Goal: Information Seeking & Learning: Learn about a topic

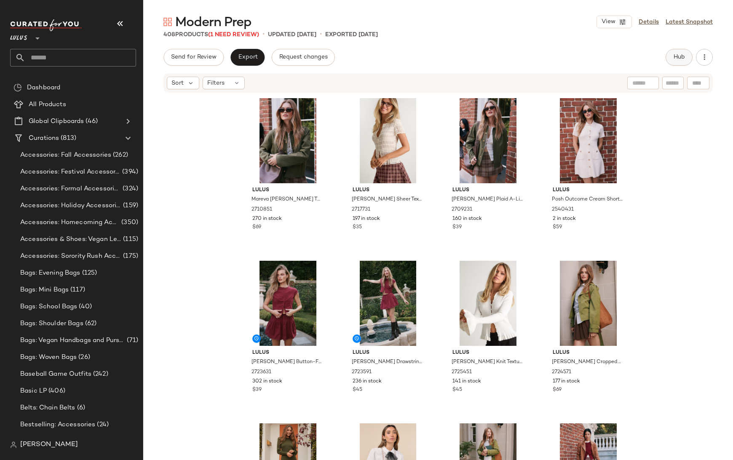
click at [678, 58] on span "Hub" at bounding box center [679, 57] width 12 height 7
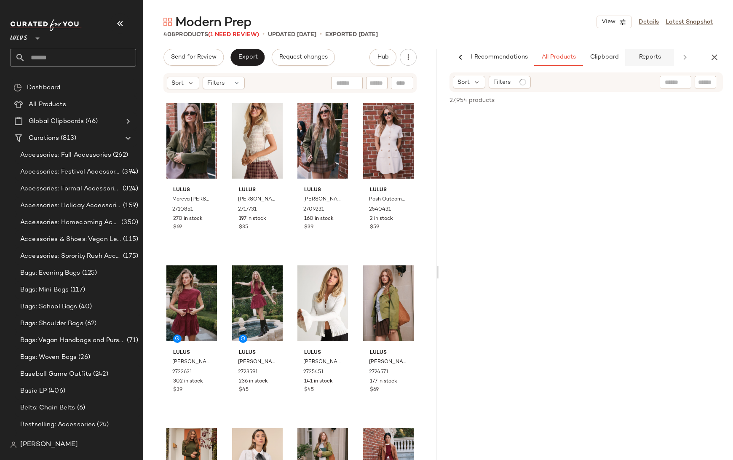
scroll to position [0, 11]
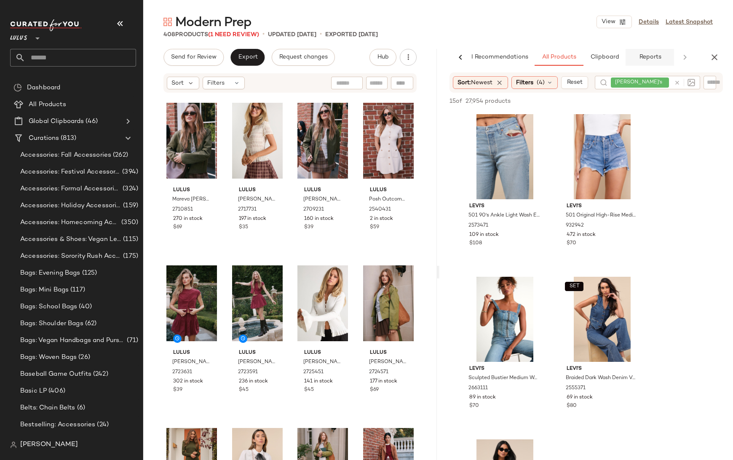
click at [660, 53] on button "Reports" at bounding box center [650, 57] width 49 height 17
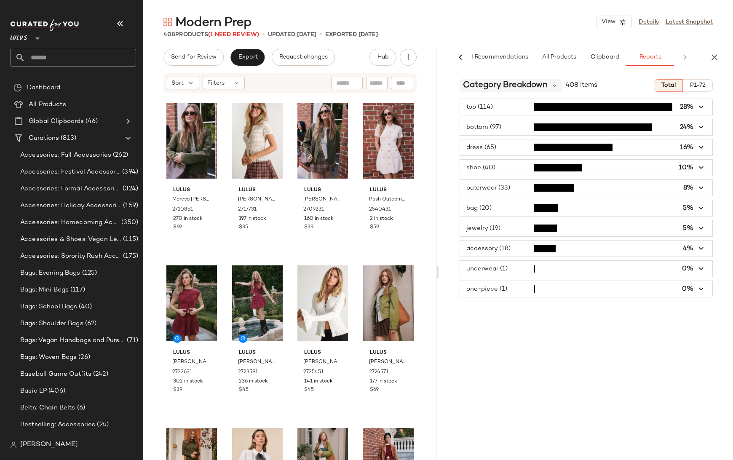
click at [480, 84] on span "Category Breakdown" at bounding box center [505, 85] width 85 height 13
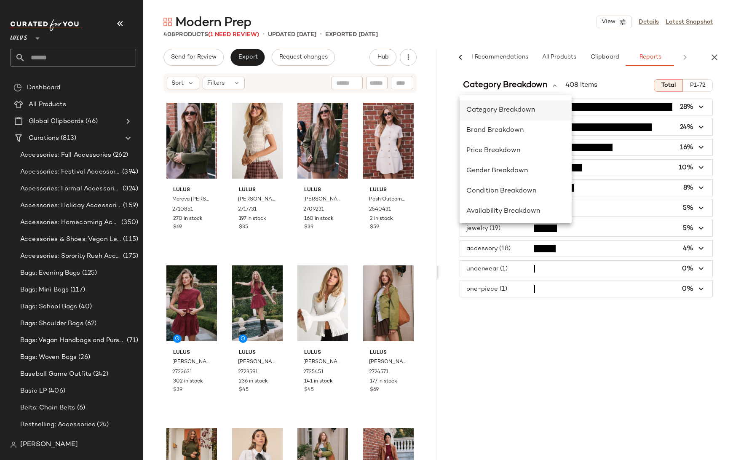
scroll to position [163, 0]
click at [481, 207] on span "Class Breakdown" at bounding box center [494, 209] width 56 height 7
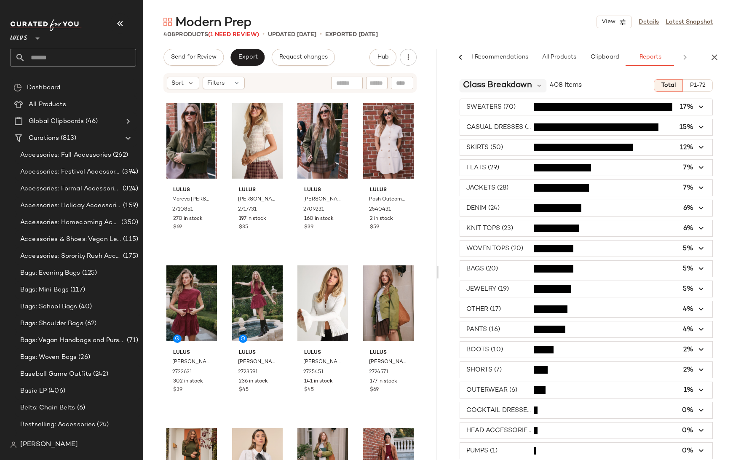
click at [522, 85] on span "Class Breakdown" at bounding box center [497, 85] width 69 height 13
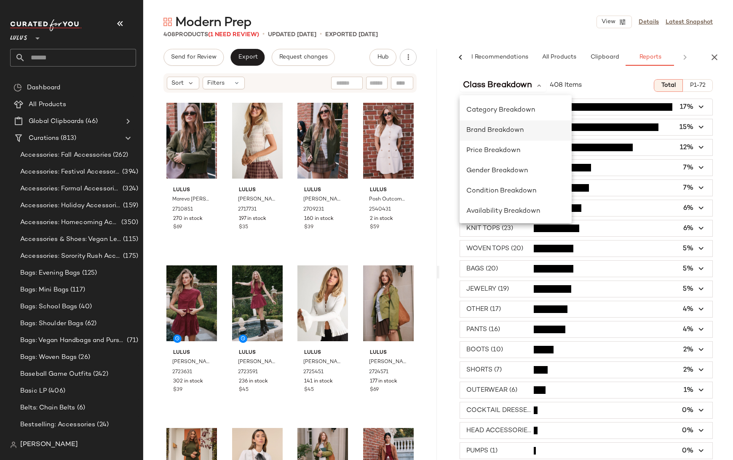
click at [512, 128] on span "Brand Breakdown" at bounding box center [494, 130] width 57 height 7
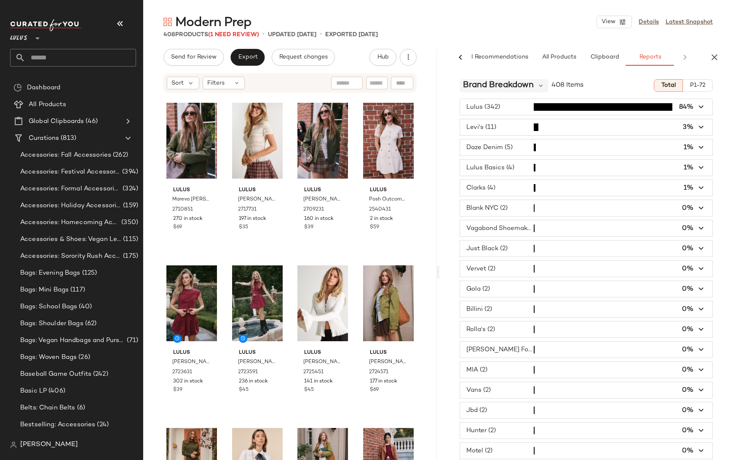
click at [505, 83] on span "Brand Breakdown" at bounding box center [498, 85] width 71 height 13
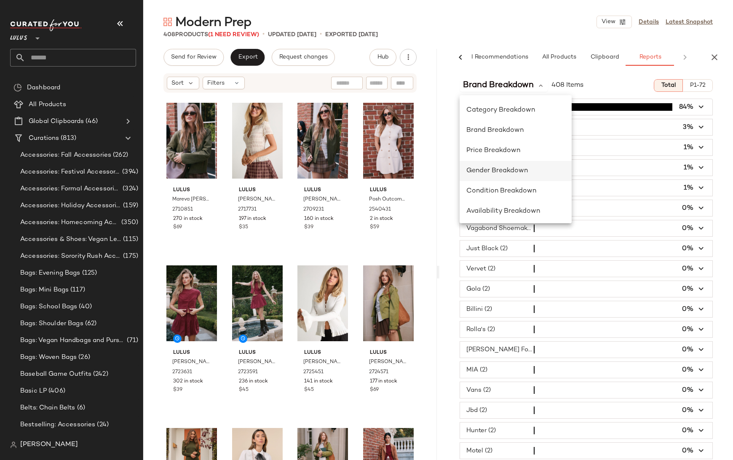
scroll to position [7, 0]
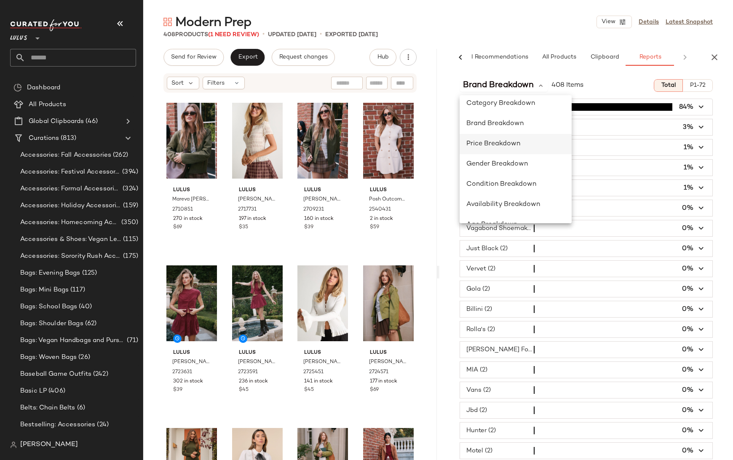
click at [503, 144] on span "Price Breakdown" at bounding box center [493, 143] width 54 height 7
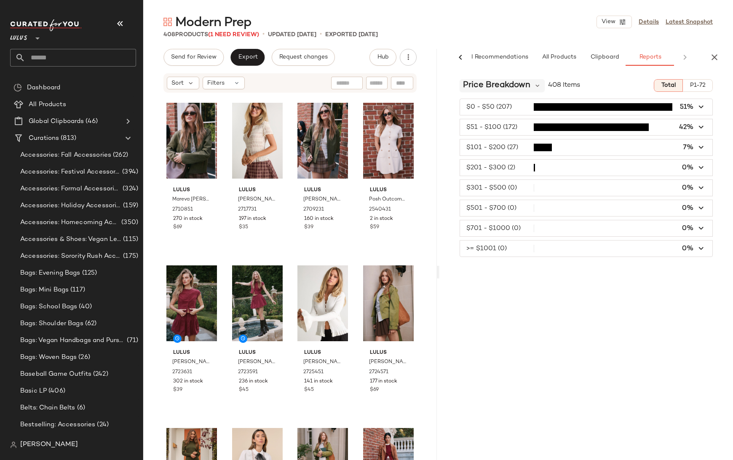
click at [504, 87] on span "Price Breakdown" at bounding box center [496, 85] width 67 height 13
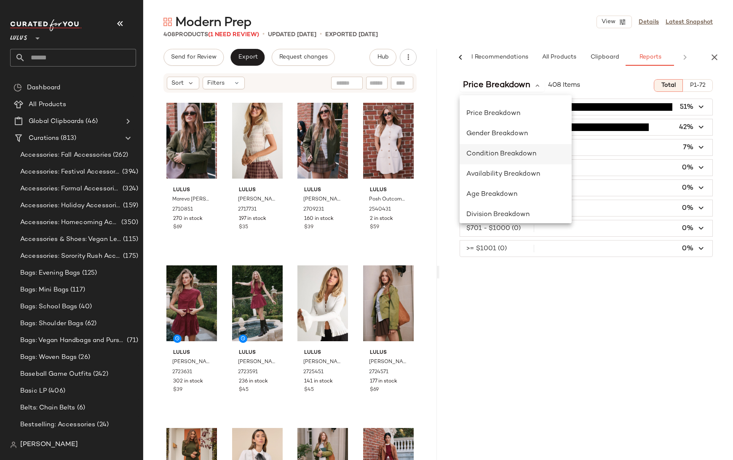
scroll to position [38, 0]
click at [505, 170] on span "Availability Breakdown" at bounding box center [503, 172] width 74 height 7
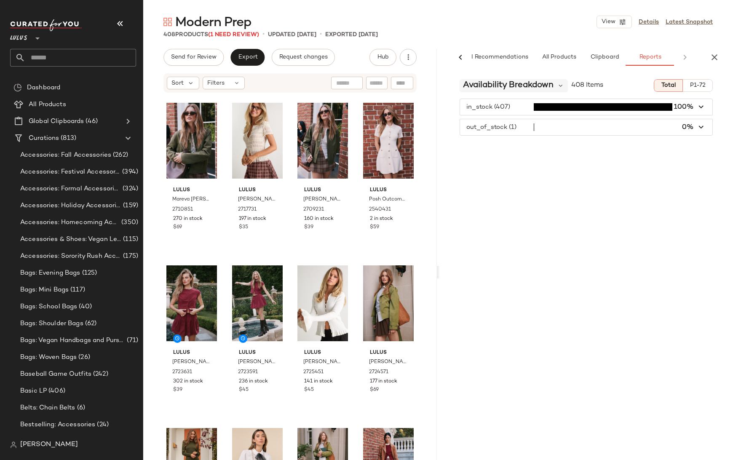
click at [503, 83] on span "Availability Breakdown" at bounding box center [508, 85] width 91 height 13
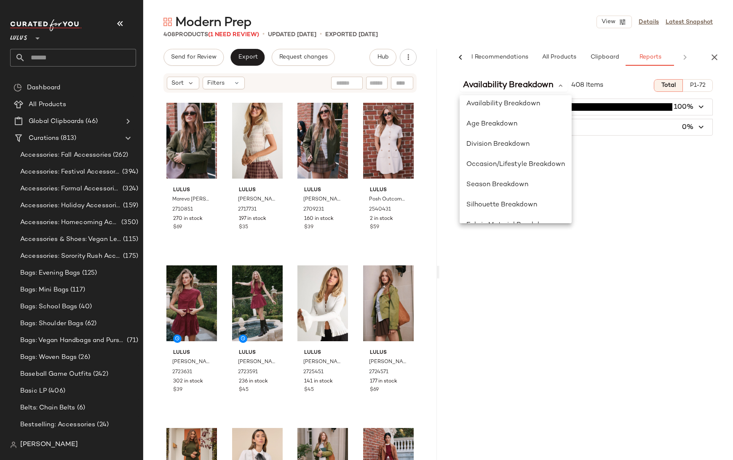
scroll to position [108, 0]
click at [500, 143] on span "Division Breakdown" at bounding box center [497, 143] width 63 height 7
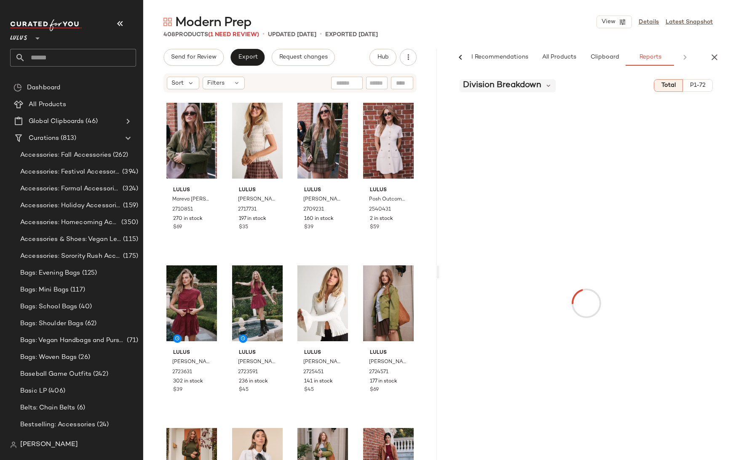
click at [505, 87] on span "Division Breakdown" at bounding box center [502, 85] width 78 height 13
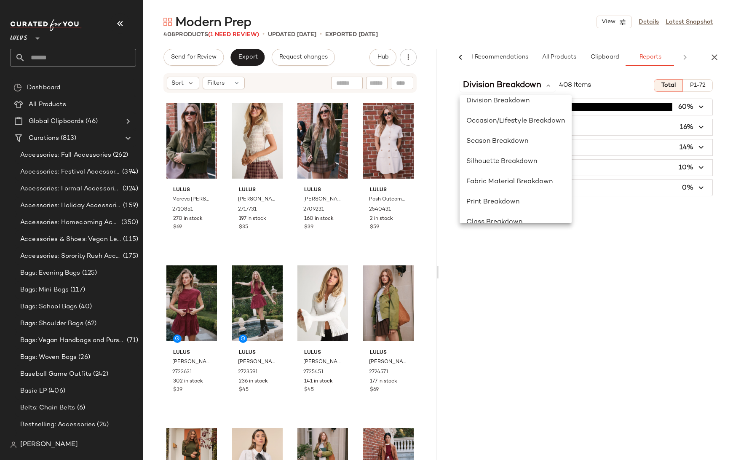
scroll to position [153, 0]
click at [501, 119] on span "Occasion/Lifestyle Breakdown" at bounding box center [515, 118] width 99 height 7
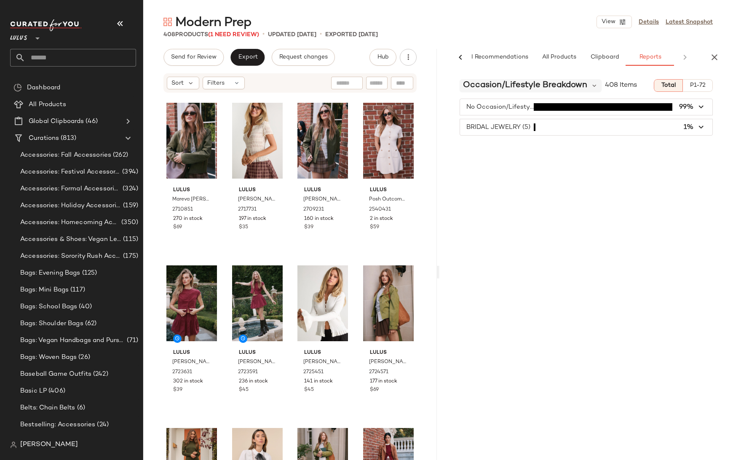
click at [508, 86] on span "Occasion/Lifestyle Breakdown" at bounding box center [525, 85] width 124 height 13
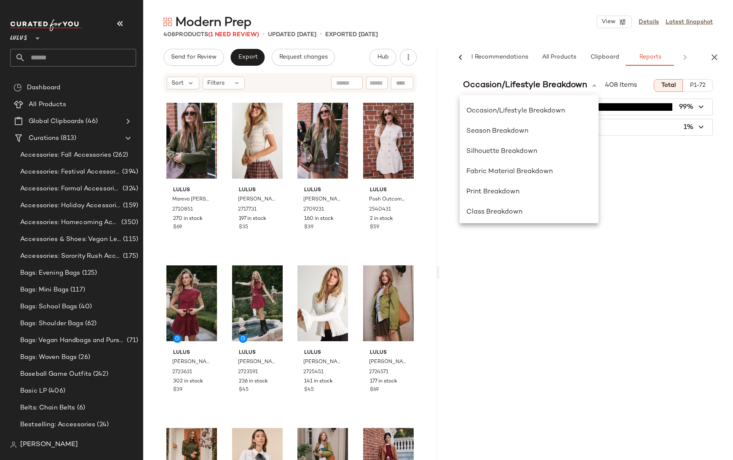
scroll to position [163, 0]
click at [493, 129] on span "Season Breakdown" at bounding box center [497, 129] width 62 height 7
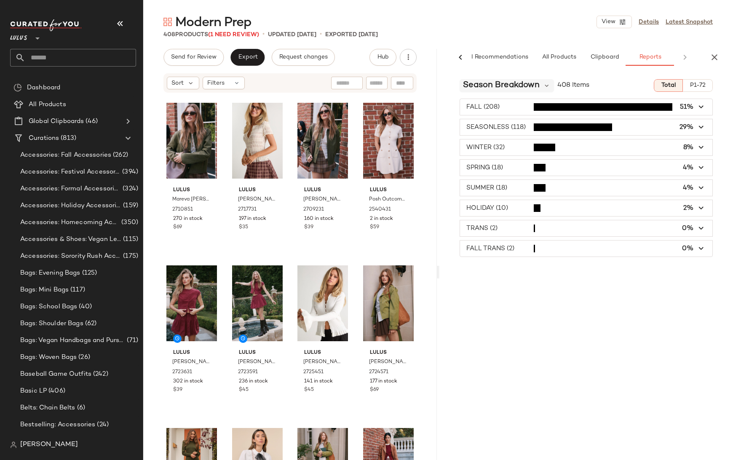
click at [524, 83] on span "Season Breakdown" at bounding box center [501, 85] width 77 height 13
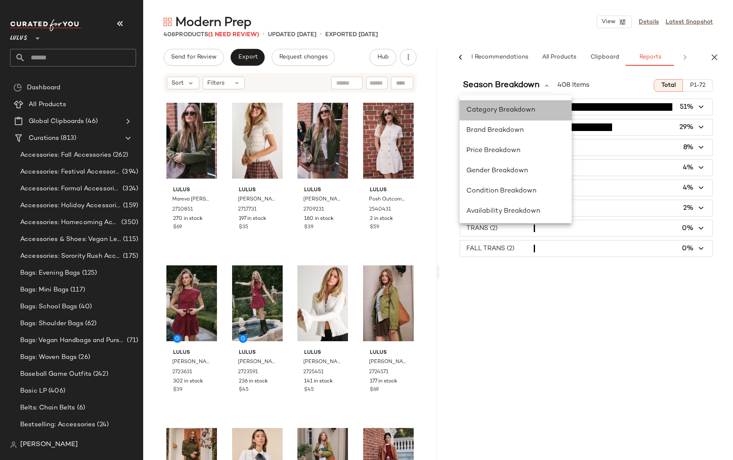
click at [510, 109] on span "Category Breakdown" at bounding box center [500, 110] width 69 height 7
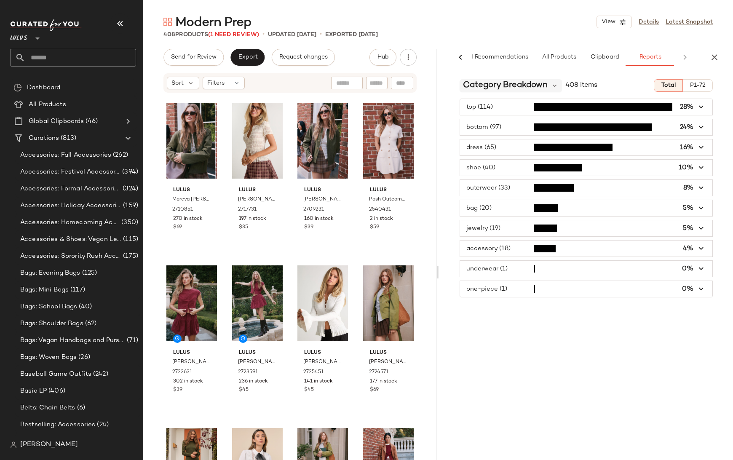
click at [538, 85] on span "Category Breakdown" at bounding box center [505, 85] width 85 height 13
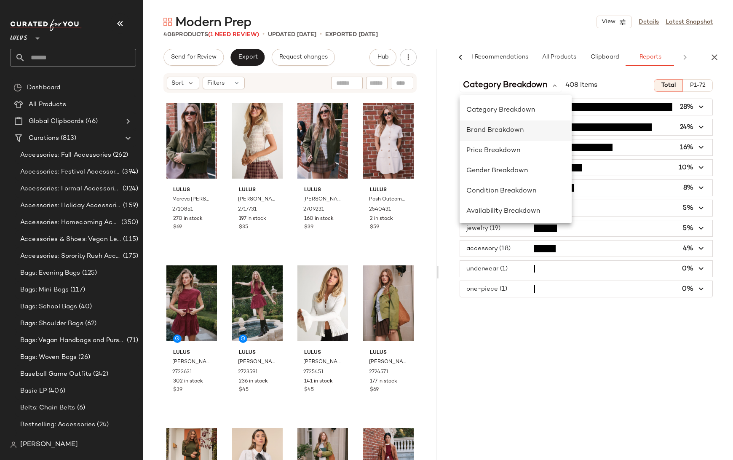
click at [503, 126] on div "Brand Breakdown" at bounding box center [515, 131] width 99 height 10
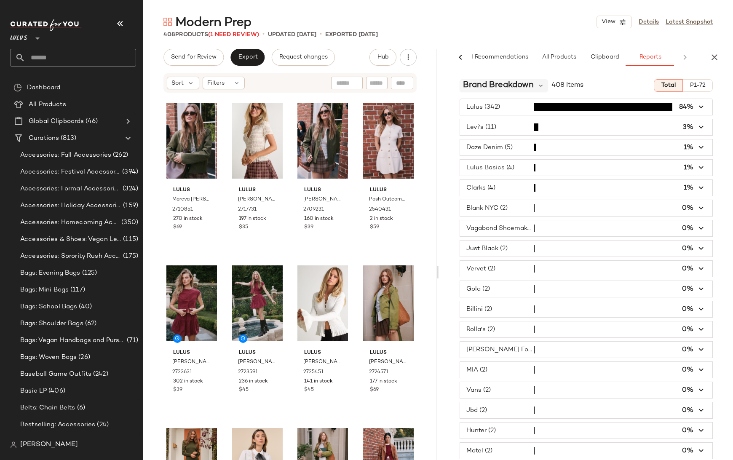
click at [527, 84] on span "Brand Breakdown" at bounding box center [498, 85] width 71 height 13
click at [529, 80] on span "Brand Breakdown" at bounding box center [498, 85] width 71 height 13
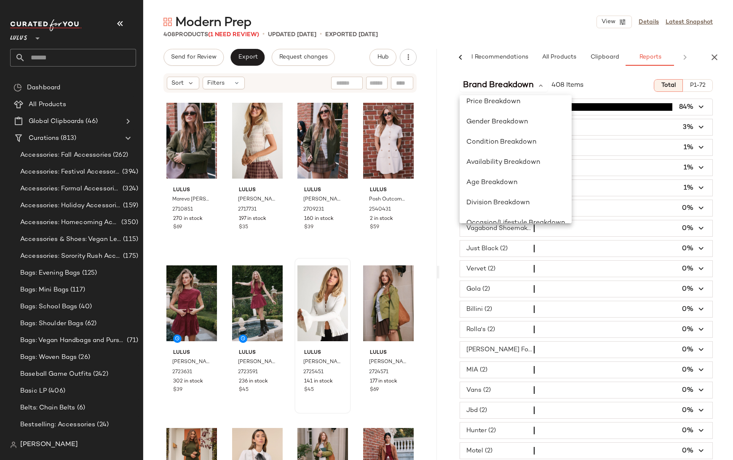
scroll to position [51, 0]
click at [487, 200] on span "Division Breakdown" at bounding box center [497, 201] width 63 height 7
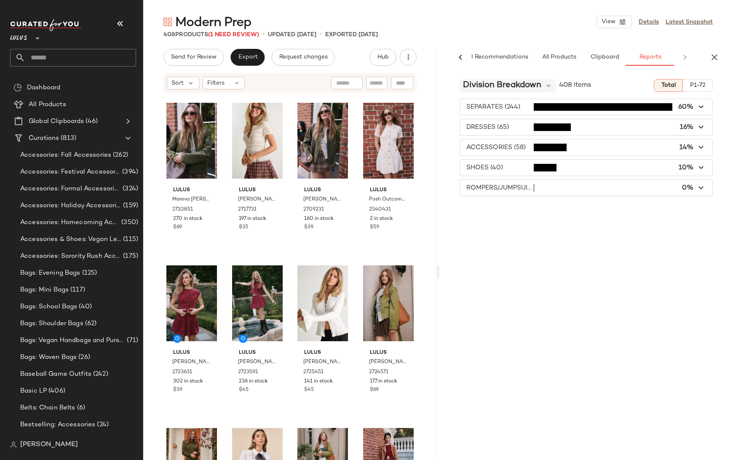
click at [539, 85] on span "Division Breakdown" at bounding box center [502, 85] width 78 height 13
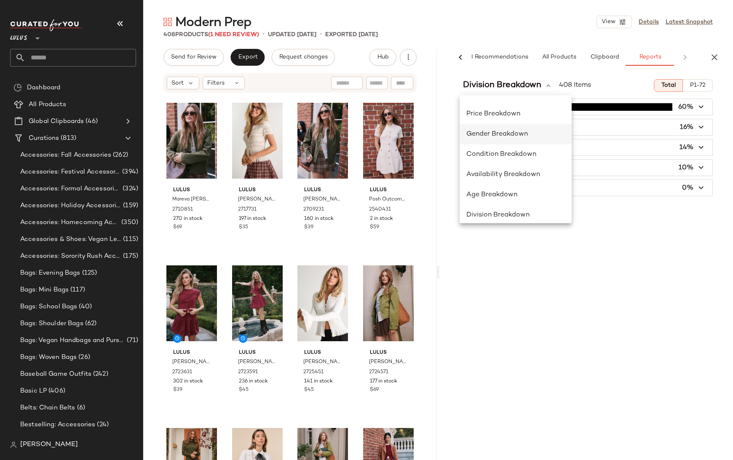
scroll to position [37, 0]
click at [509, 154] on span "Condition Breakdown" at bounding box center [501, 153] width 70 height 7
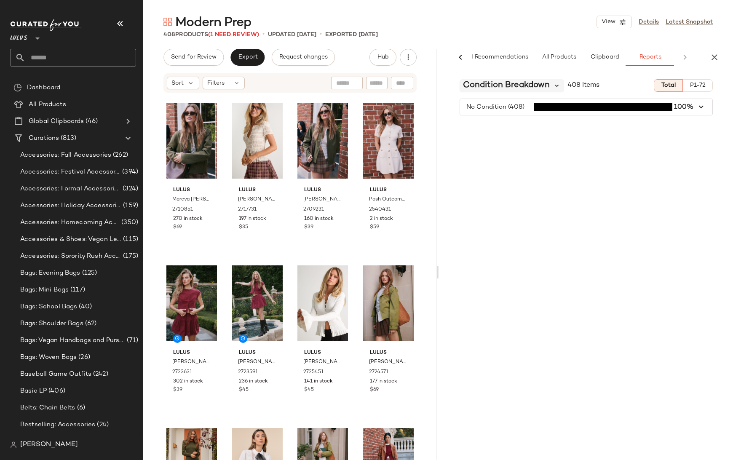
click at [554, 86] on icon at bounding box center [557, 86] width 8 height 8
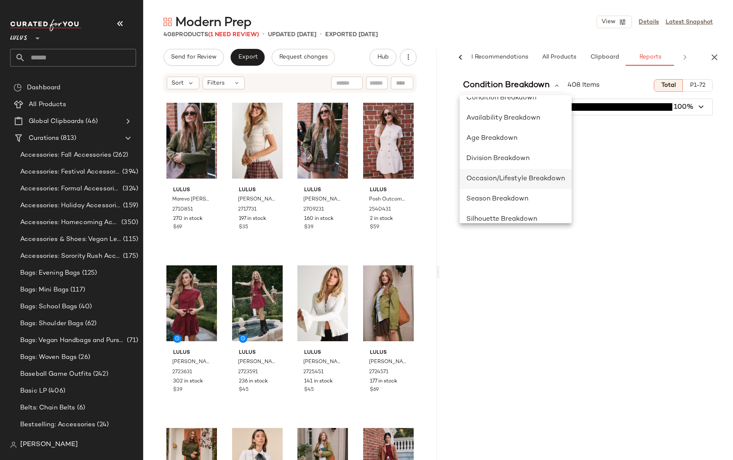
scroll to position [100, 0]
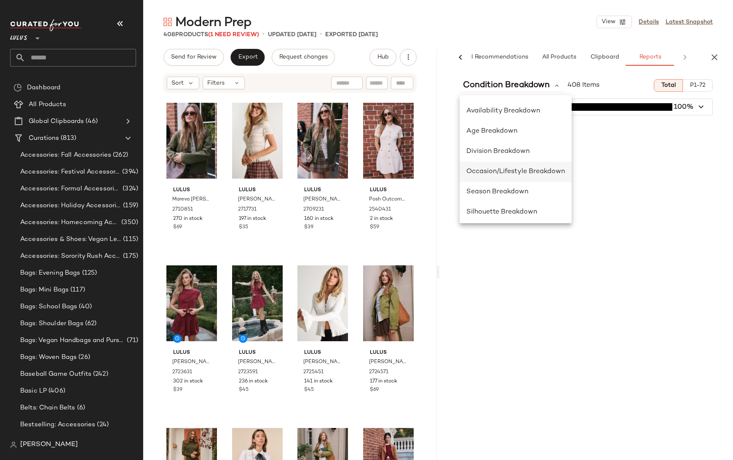
click at [511, 171] on span "Occasion/Lifestyle Breakdown" at bounding box center [515, 171] width 99 height 7
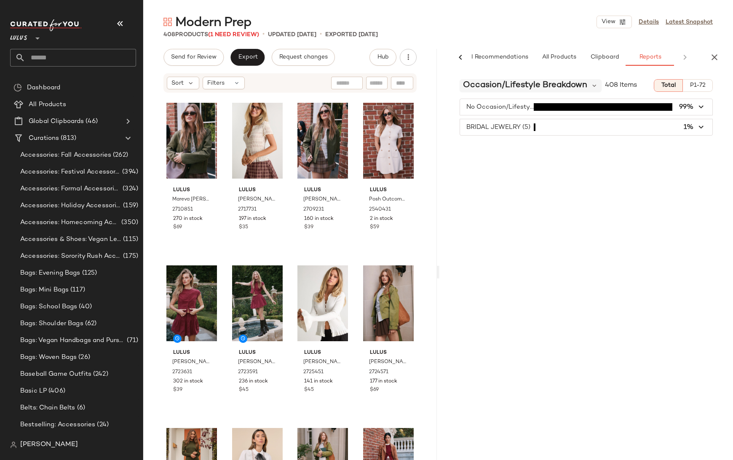
click at [513, 86] on span "Occasion/Lifestyle Breakdown" at bounding box center [525, 85] width 124 height 13
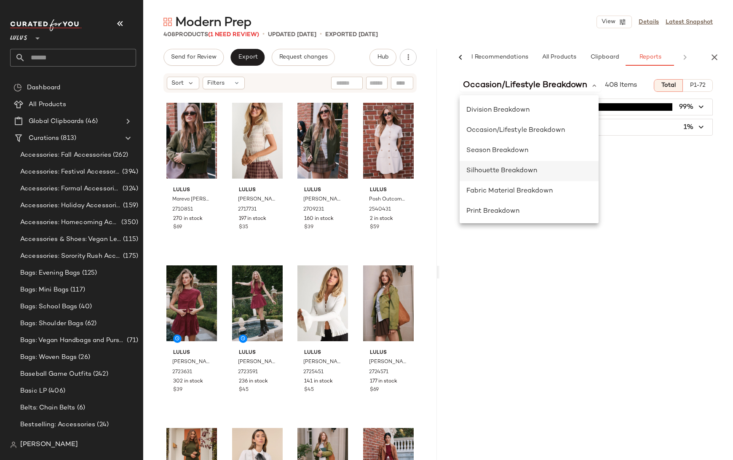
scroll to position [144, 0]
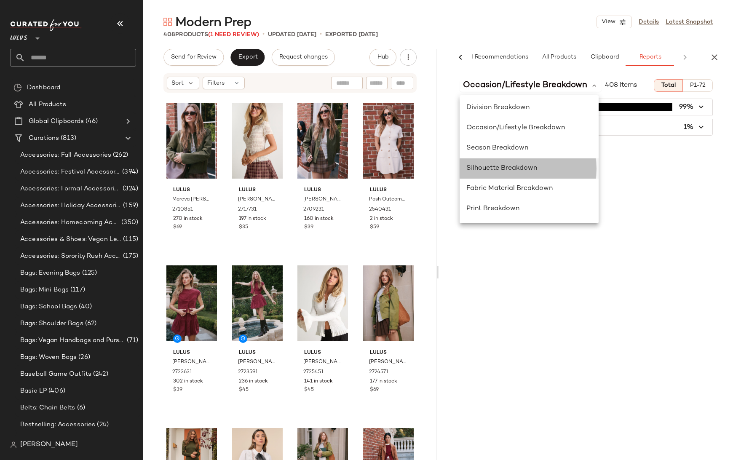
click at [496, 170] on span "Silhouette Breakdown" at bounding box center [501, 168] width 71 height 7
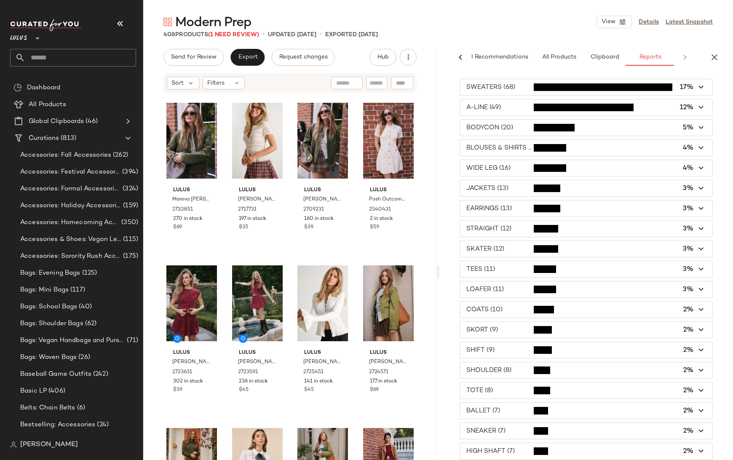
scroll to position [0, 0]
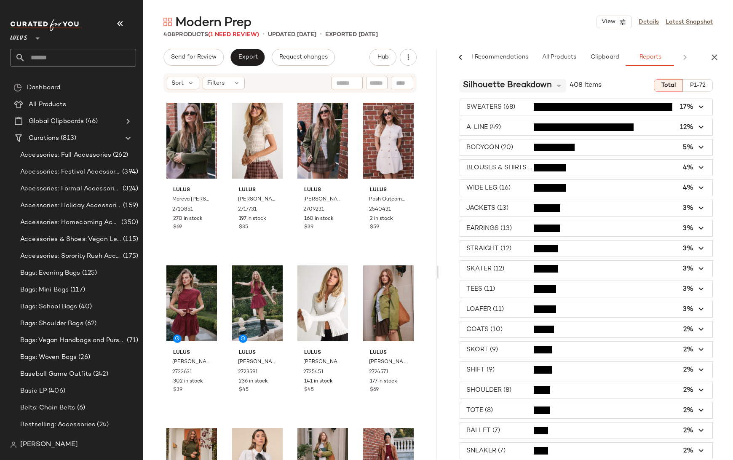
click at [520, 85] on span "Silhouette Breakdown" at bounding box center [507, 85] width 89 height 13
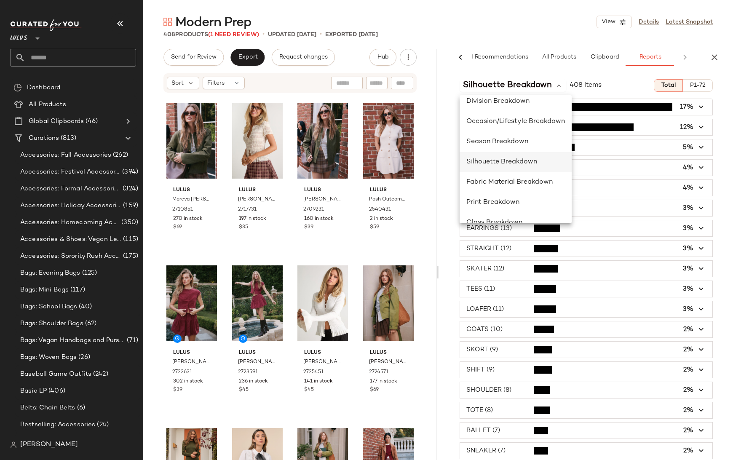
scroll to position [155, 0]
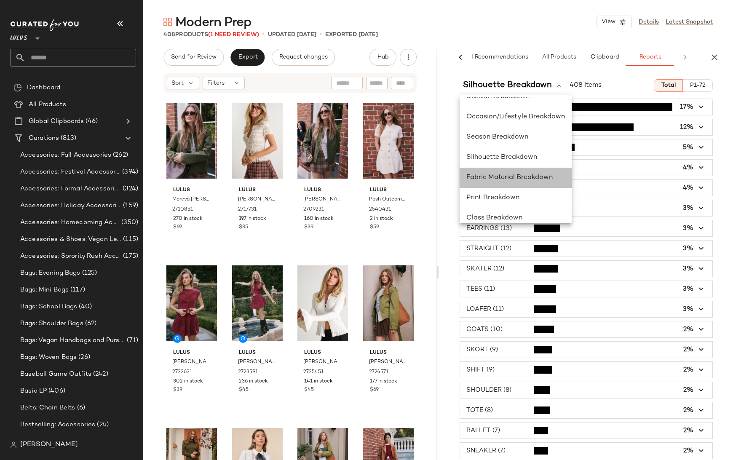
click at [497, 176] on span "Fabric Material Breakdown" at bounding box center [509, 177] width 86 height 7
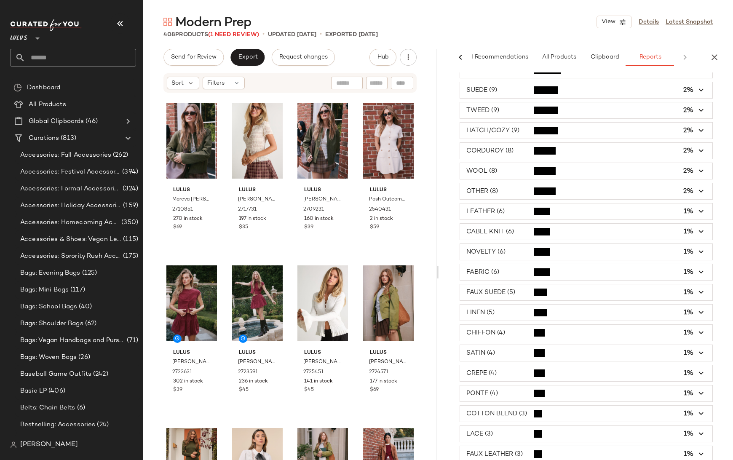
scroll to position [0, 0]
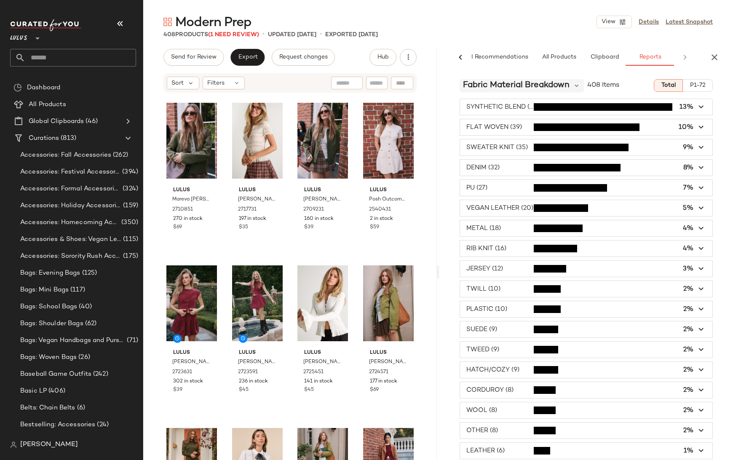
click at [542, 87] on span "Fabric Material Breakdown" at bounding box center [516, 85] width 107 height 13
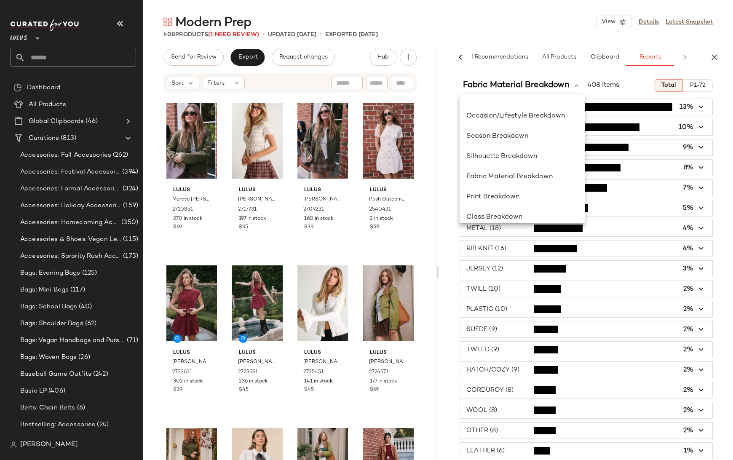
scroll to position [163, 0]
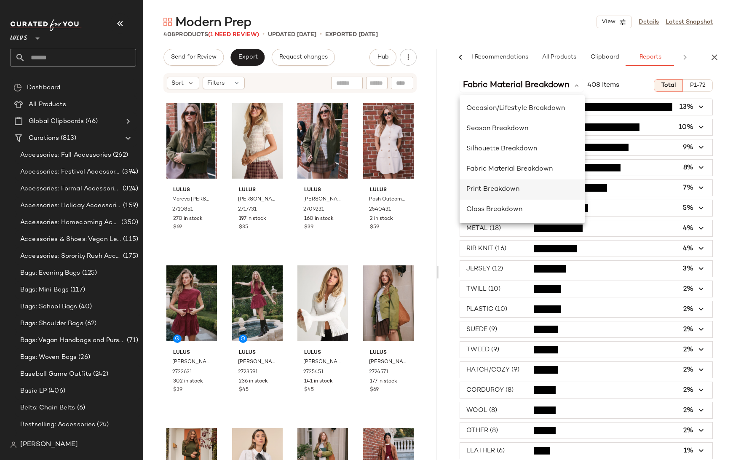
click at [508, 189] on span "Print Breakdown" at bounding box center [492, 189] width 53 height 7
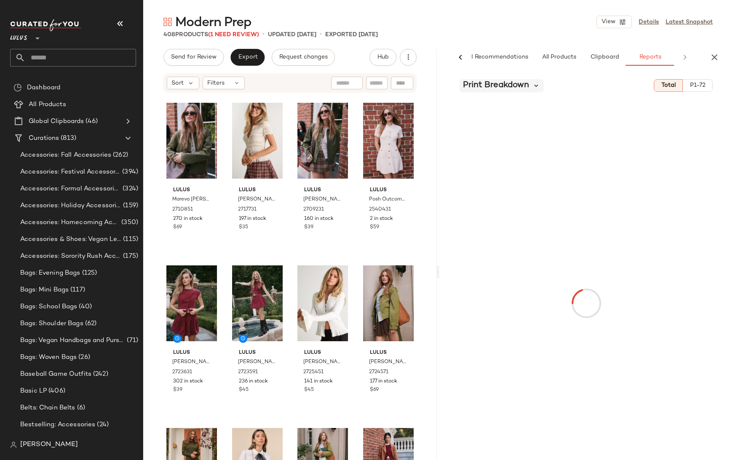
click at [537, 86] on icon at bounding box center [536, 86] width 8 height 8
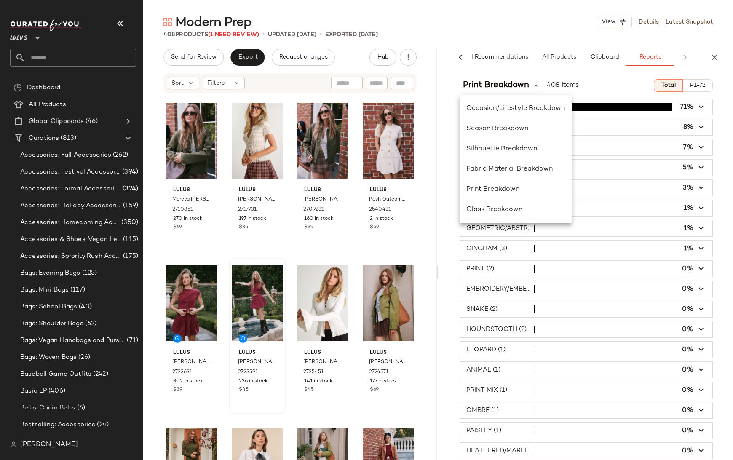
scroll to position [0, 0]
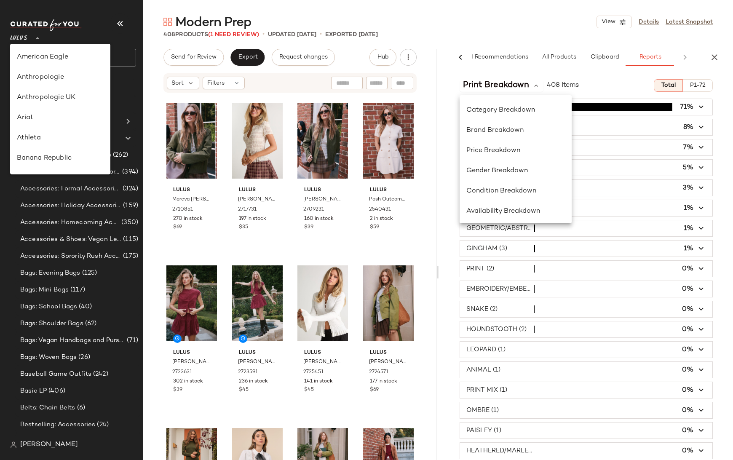
click at [29, 37] on div "Lulus **" at bounding box center [20, 33] width 21 height 21
click at [35, 111] on div "Revolve" at bounding box center [60, 113] width 87 height 10
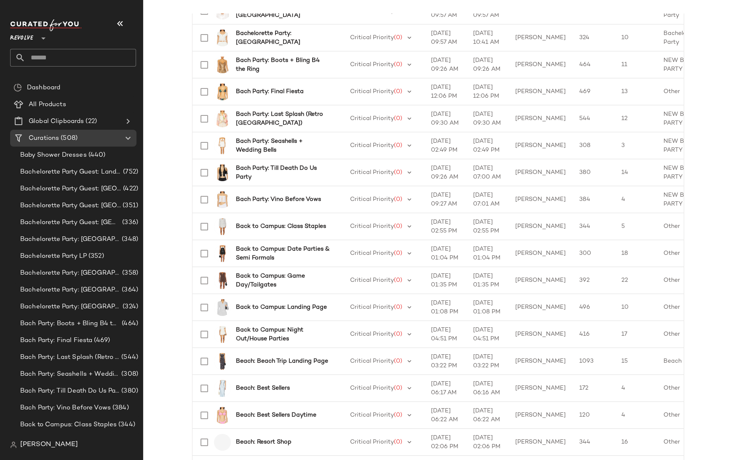
scroll to position [376, 0]
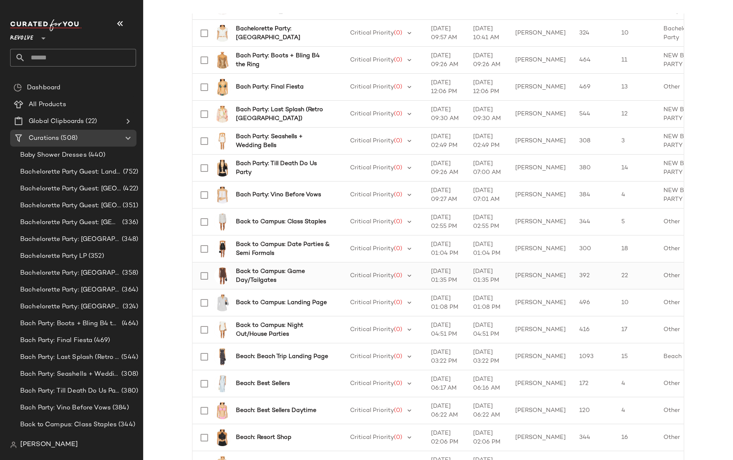
click at [281, 273] on b "Back to Campus: Game Day/Tailgates" at bounding box center [283, 276] width 94 height 18
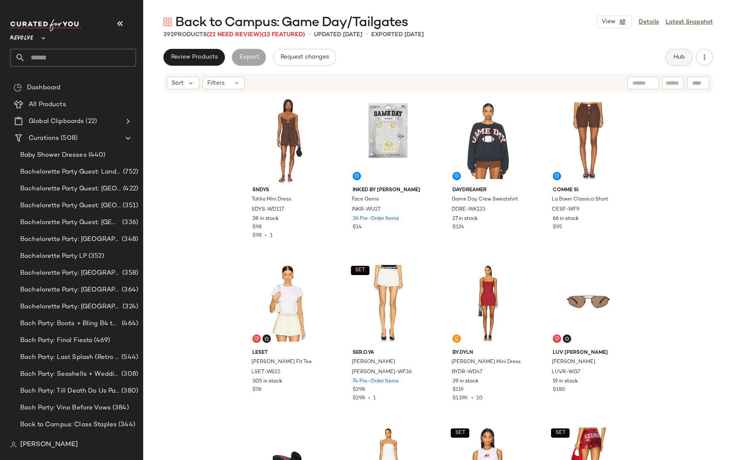
click at [680, 56] on span "Hub" at bounding box center [679, 57] width 12 height 7
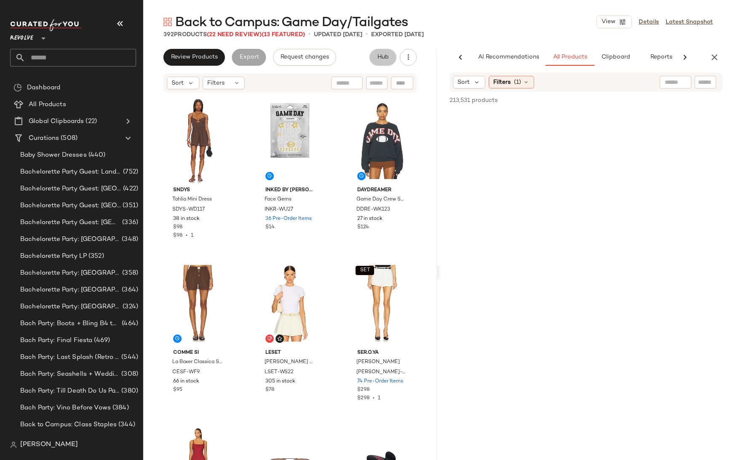
scroll to position [0, 11]
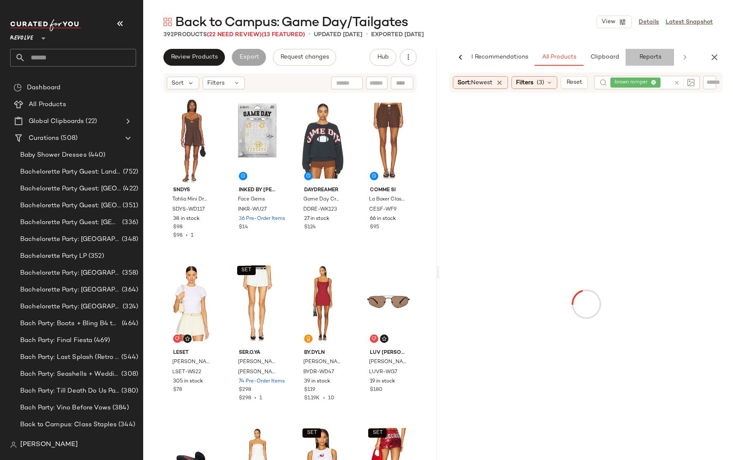
click at [654, 57] on span "Reports" at bounding box center [650, 57] width 22 height 7
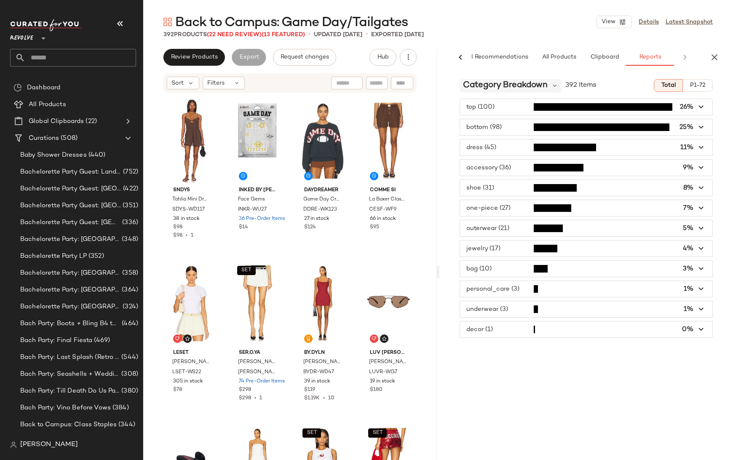
click at [519, 86] on span "Category Breakdown" at bounding box center [505, 85] width 85 height 13
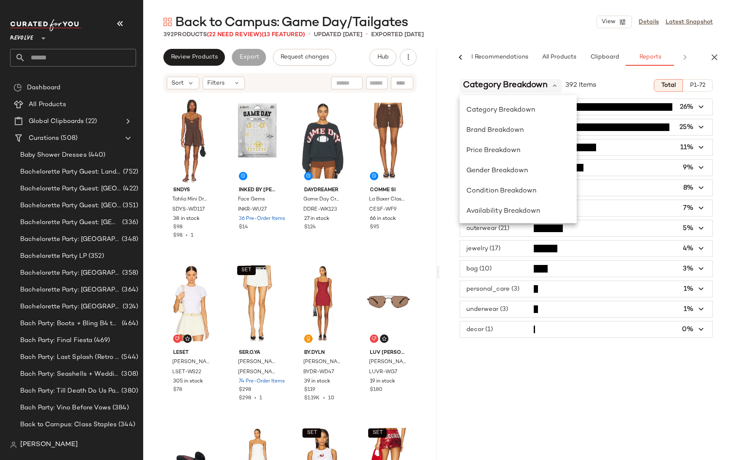
click at [519, 85] on span "Category Breakdown" at bounding box center [505, 85] width 85 height 13
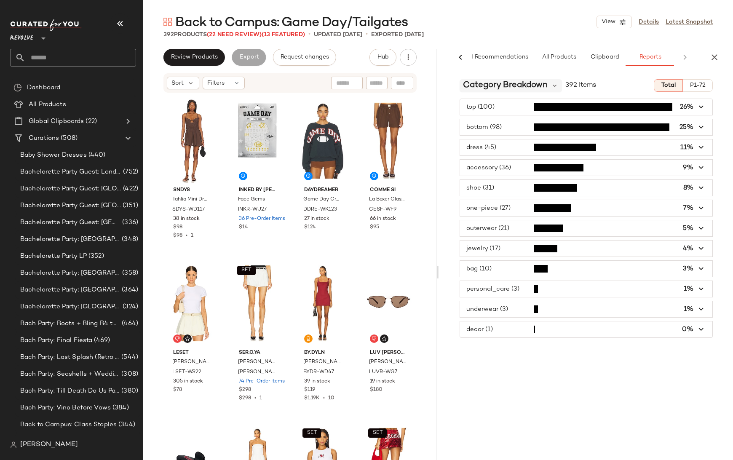
click at [511, 89] on span "Category Breakdown" at bounding box center [505, 85] width 85 height 13
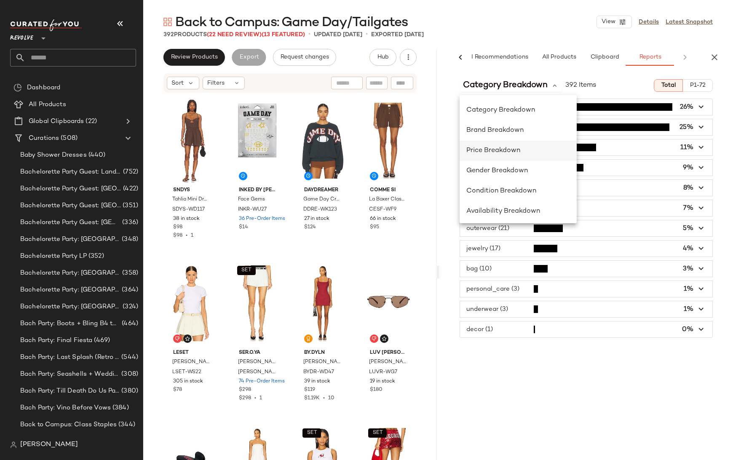
click at [503, 152] on span "Price Breakdown" at bounding box center [493, 150] width 54 height 7
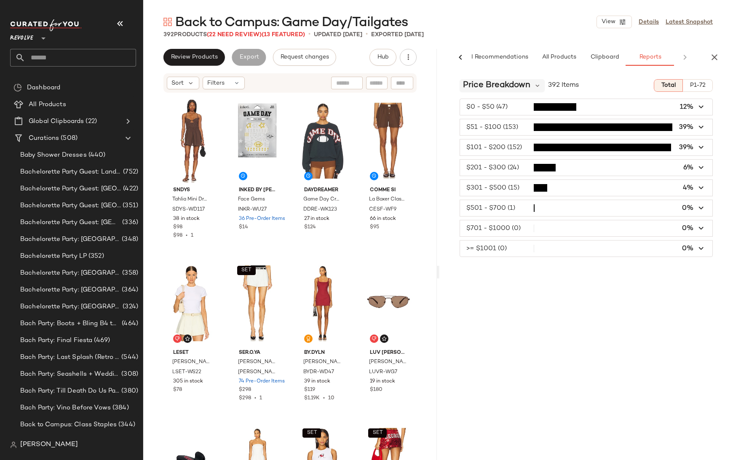
click at [515, 87] on span "Price Breakdown" at bounding box center [496, 85] width 67 height 13
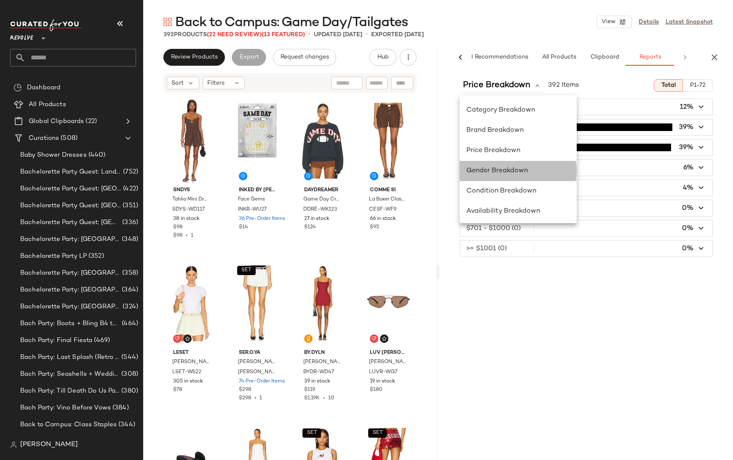
click at [499, 170] on span "Gender Breakdown" at bounding box center [497, 170] width 62 height 7
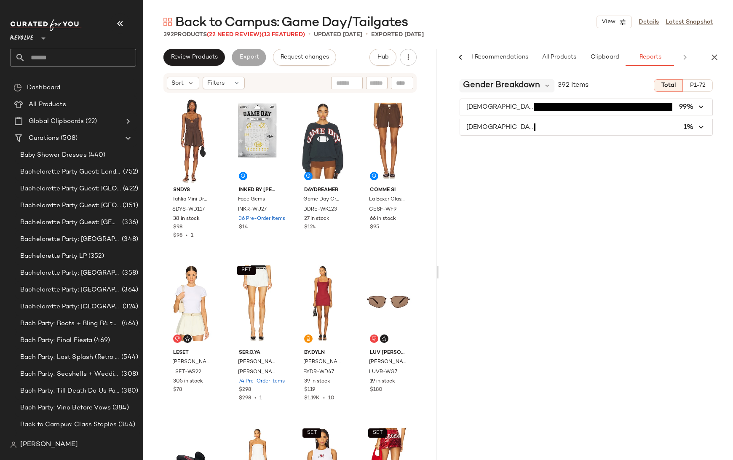
click at [535, 88] on span "Gender Breakdown" at bounding box center [501, 85] width 77 height 13
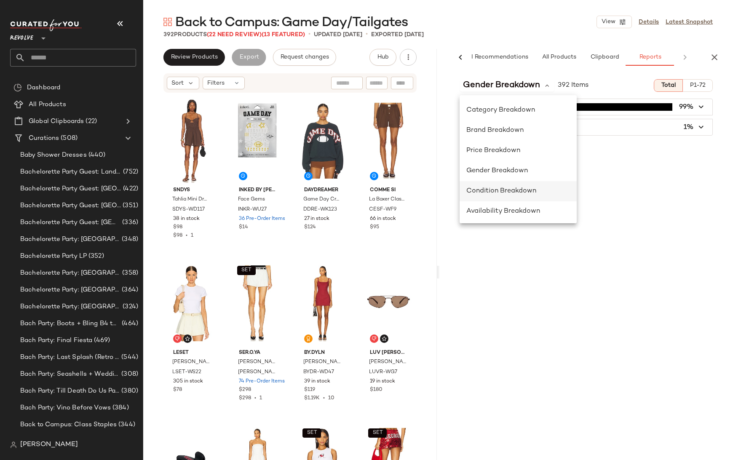
click at [504, 190] on span "Condition Breakdown" at bounding box center [501, 190] width 70 height 7
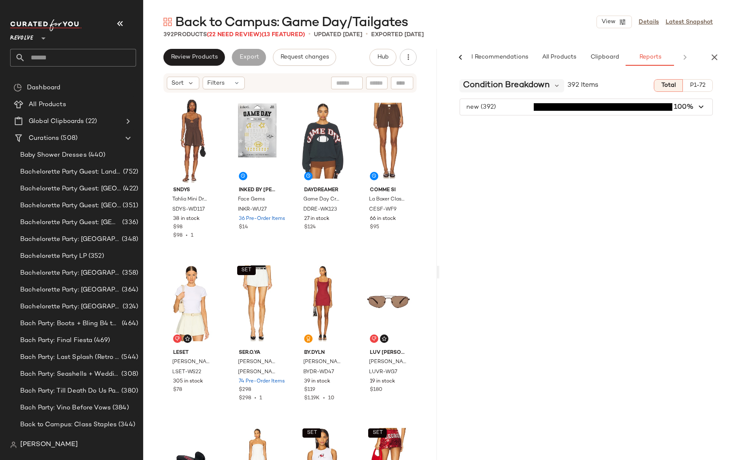
click at [543, 85] on span "Condition Breakdown" at bounding box center [506, 85] width 87 height 13
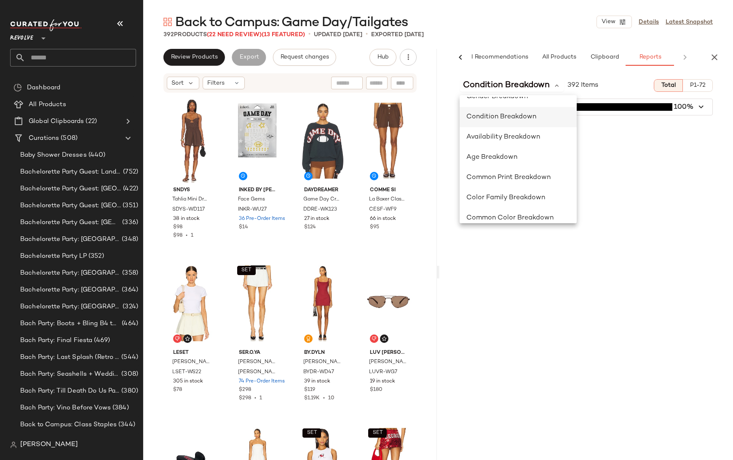
scroll to position [84, 0]
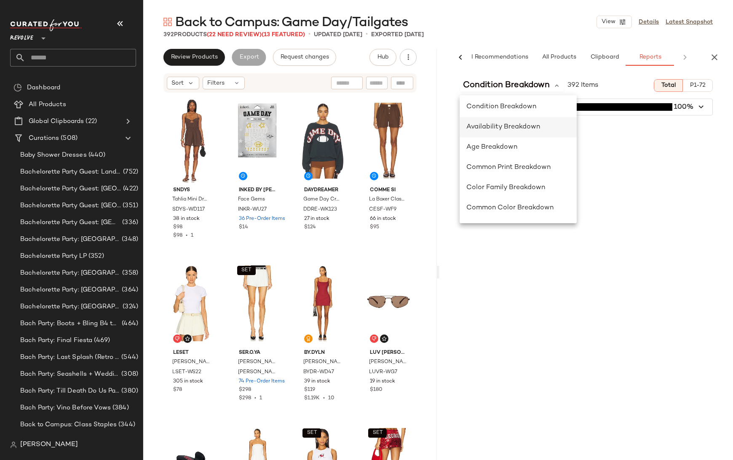
click at [498, 123] on div "Availability Breakdown" at bounding box center [518, 127] width 104 height 10
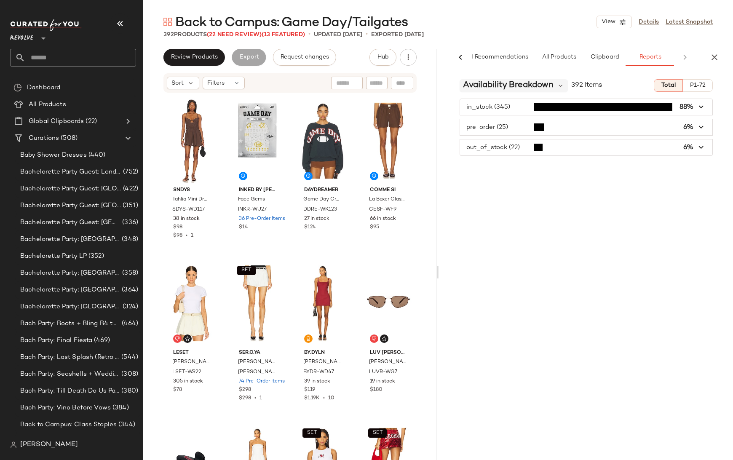
click at [535, 83] on span "Availability Breakdown" at bounding box center [508, 85] width 91 height 13
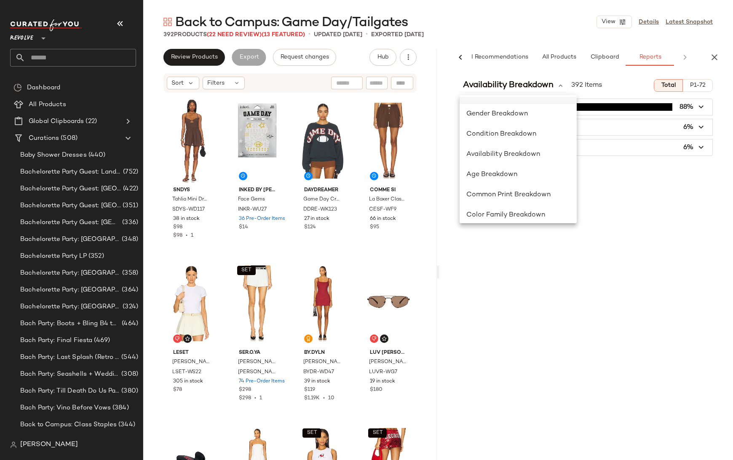
scroll to position [72, 0]
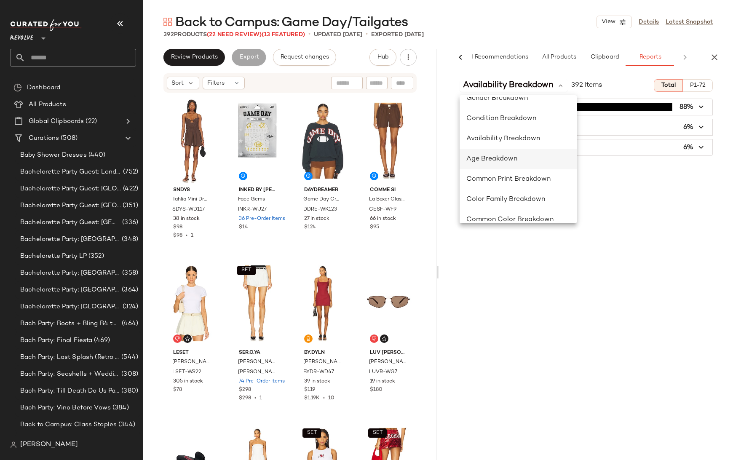
click at [493, 160] on span "Age Breakdown" at bounding box center [491, 158] width 51 height 7
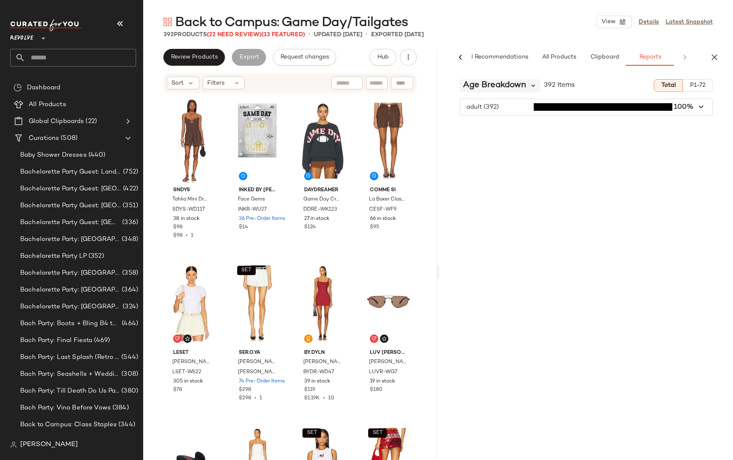
click at [533, 85] on icon at bounding box center [533, 86] width 8 height 8
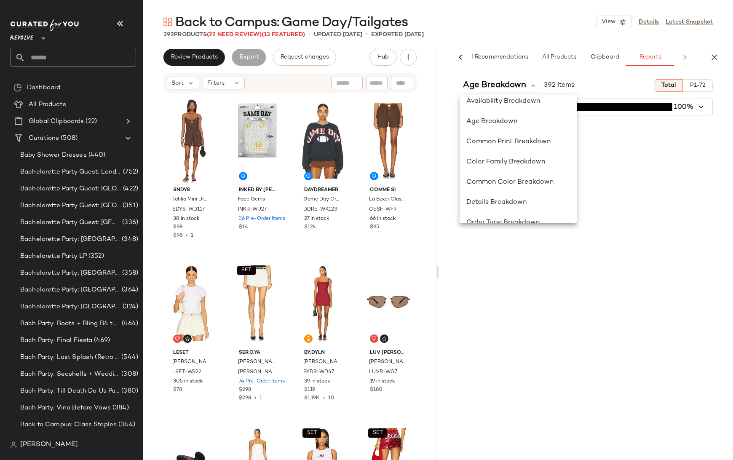
scroll to position [111, 0]
click at [491, 138] on span "Common Print Breakdown" at bounding box center [508, 140] width 84 height 7
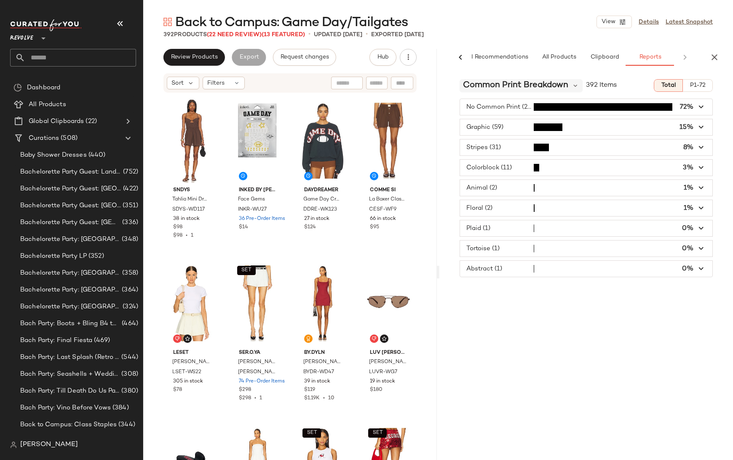
click at [541, 88] on span "Common Print Breakdown" at bounding box center [515, 85] width 105 height 13
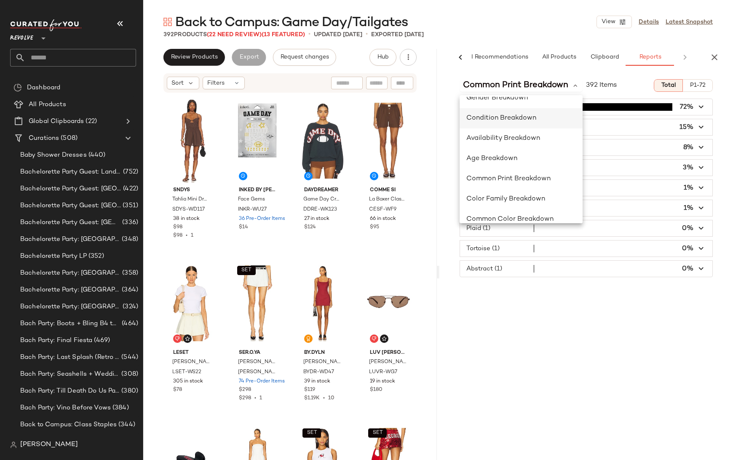
scroll to position [75, 0]
click at [503, 196] on span "Color Family Breakdown" at bounding box center [505, 197] width 79 height 7
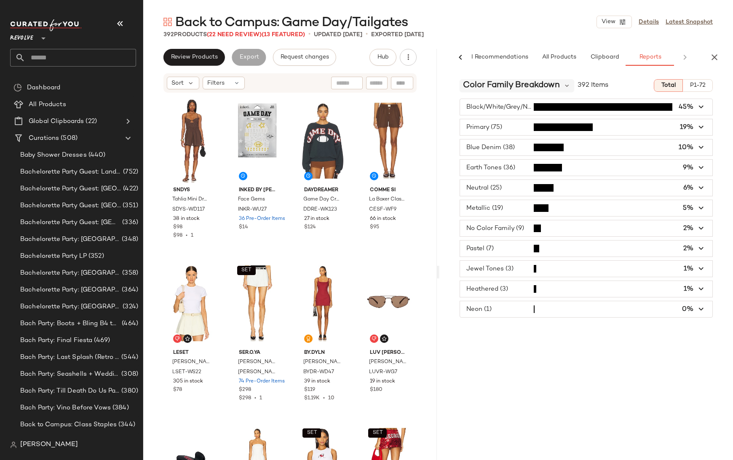
click at [494, 84] on span "Color Family Breakdown" at bounding box center [511, 85] width 97 height 13
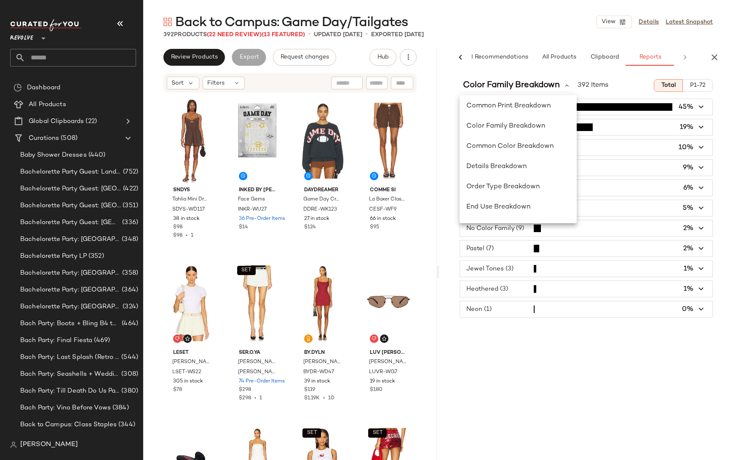
scroll to position [146, 0]
click at [533, 125] on span "Color Family Breakdown" at bounding box center [505, 125] width 79 height 7
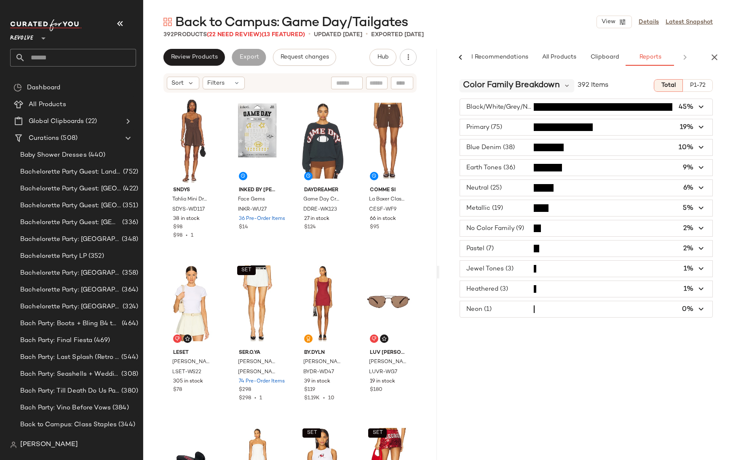
click at [549, 88] on span "Color Family Breakdown" at bounding box center [511, 85] width 97 height 13
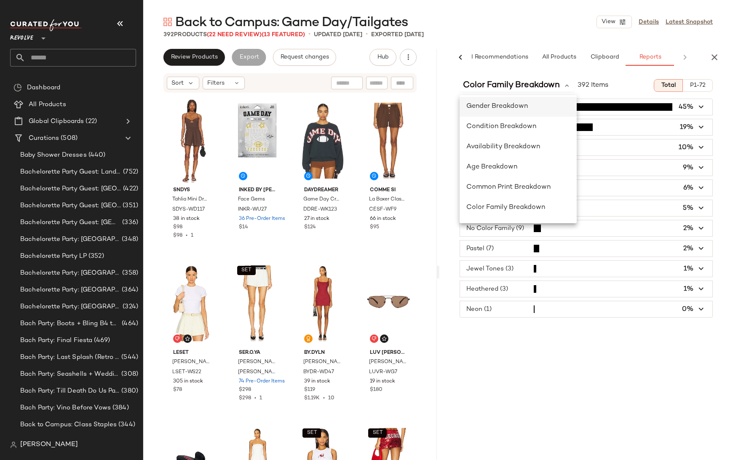
scroll to position [72, 0]
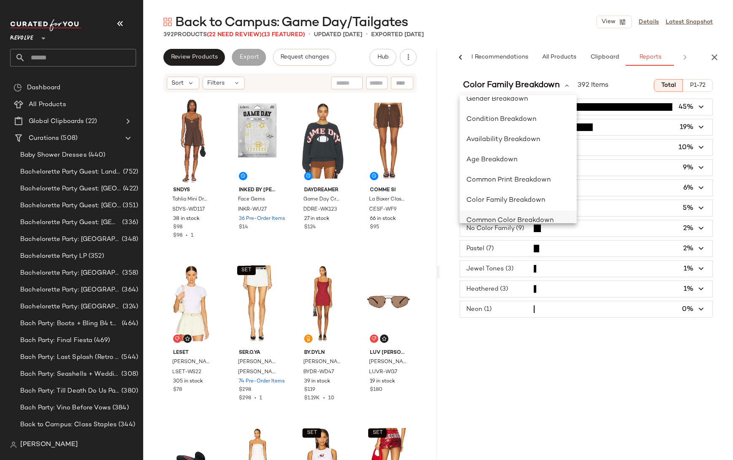
click at [526, 216] on div "Common Color Breakdown" at bounding box center [518, 221] width 104 height 10
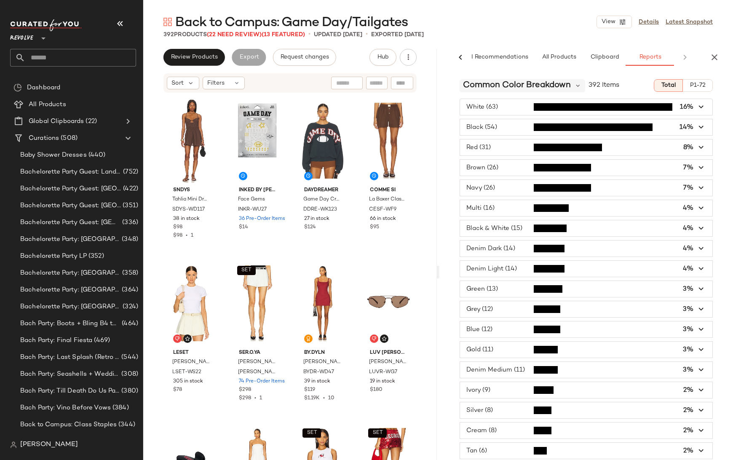
click at [560, 85] on span "Common Color Breakdown" at bounding box center [517, 85] width 108 height 13
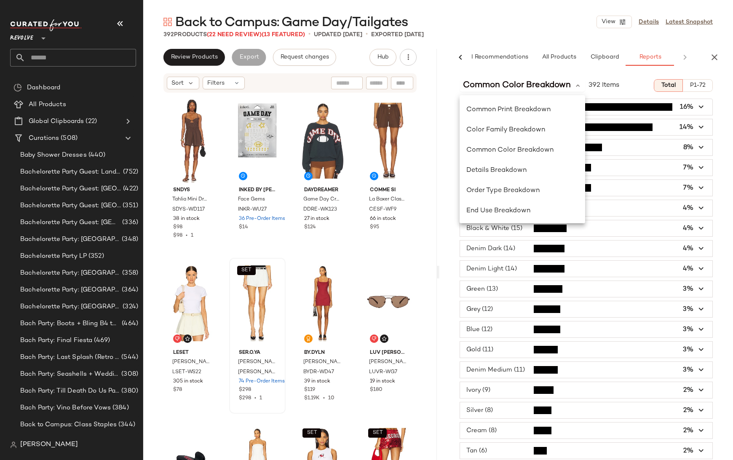
scroll to position [145, 0]
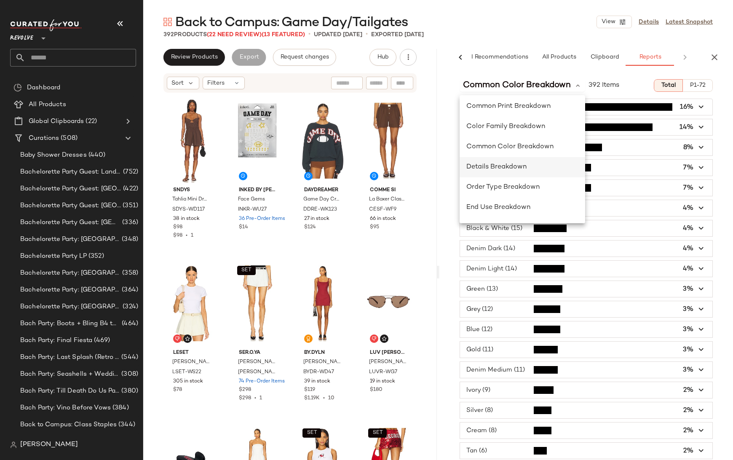
click at [505, 166] on span "Details Breakdown" at bounding box center [496, 166] width 60 height 7
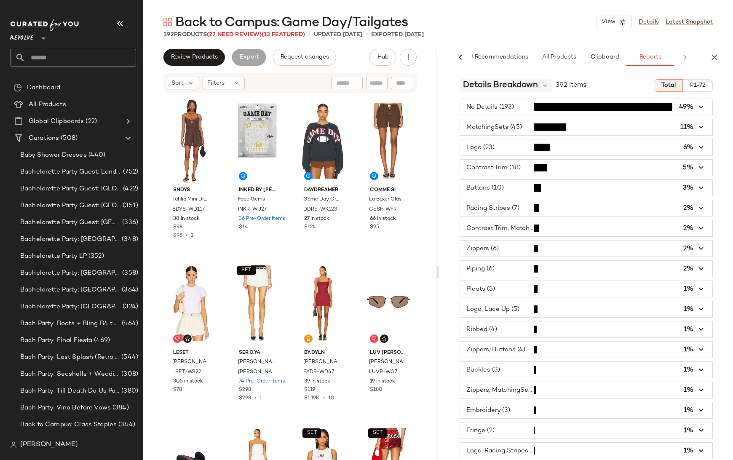
click at [530, 86] on span "Details Breakdown" at bounding box center [500, 85] width 75 height 13
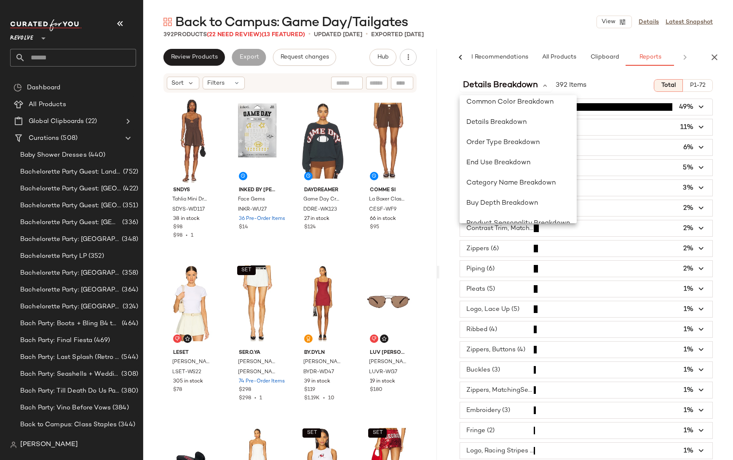
scroll to position [192, 0]
click at [506, 137] on span "Order Type Breakdown" at bounding box center [502, 140] width 73 height 7
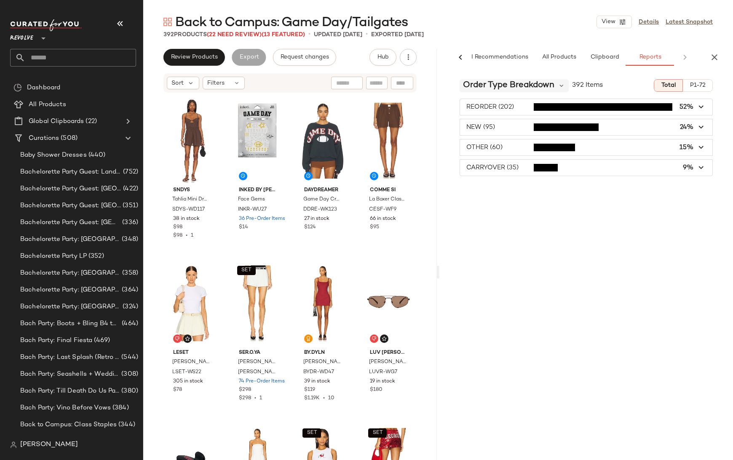
click at [540, 85] on span "Order Type Breakdown" at bounding box center [508, 85] width 91 height 13
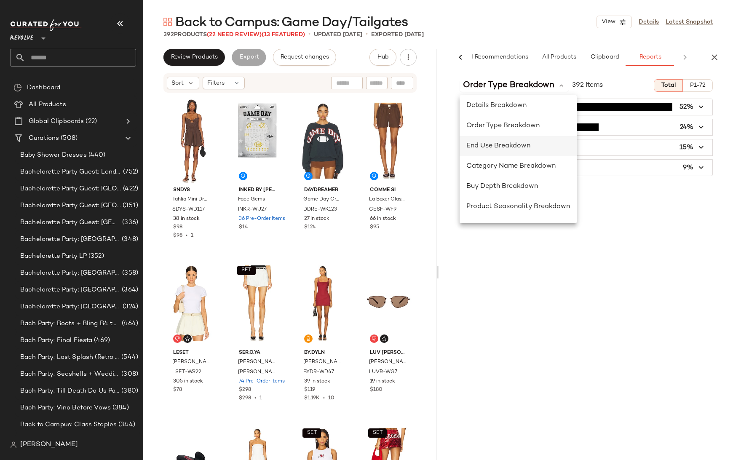
scroll to position [208, 0]
click at [506, 143] on span "End Use Breakdown" at bounding box center [498, 144] width 64 height 7
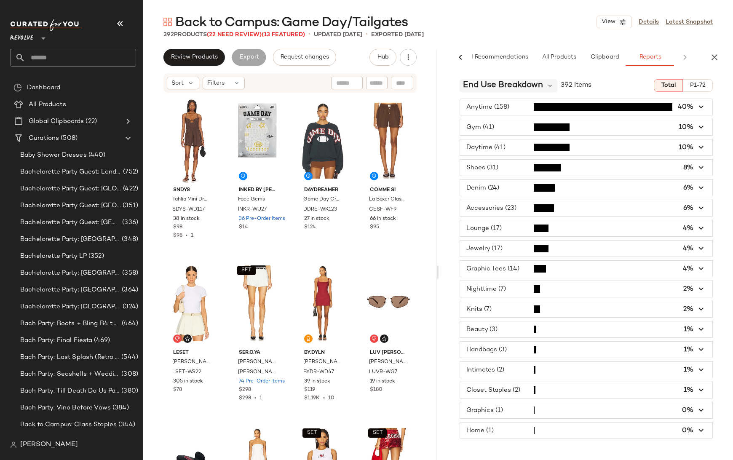
click at [522, 86] on span "End Use Breakdown" at bounding box center [503, 85] width 80 height 13
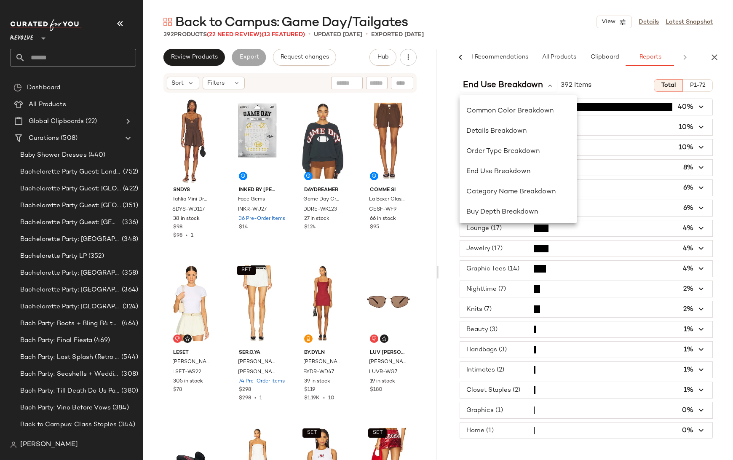
scroll to position [207, 0]
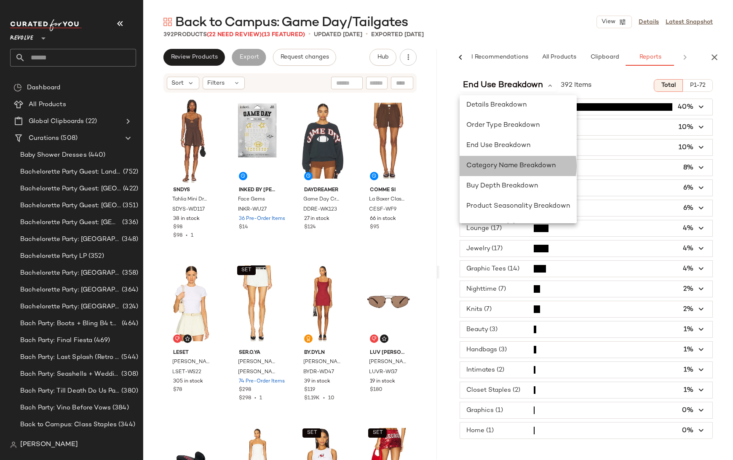
click at [519, 166] on span "Category Name Breakdown" at bounding box center [510, 165] width 89 height 7
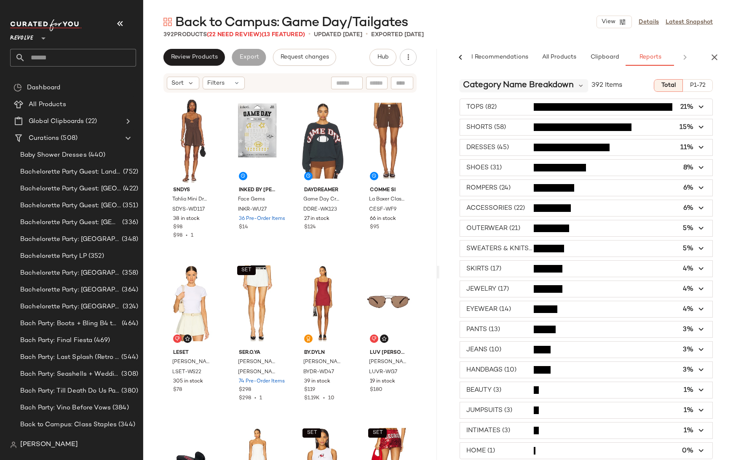
click at [508, 85] on span "Category Name Breakdown" at bounding box center [518, 85] width 111 height 13
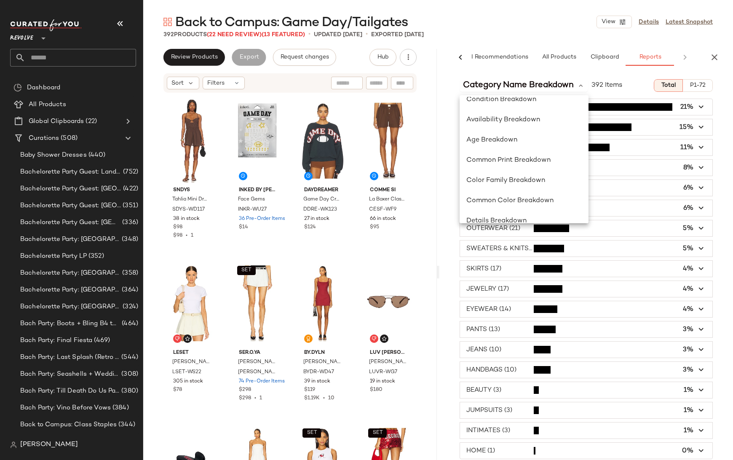
scroll to position [224, 0]
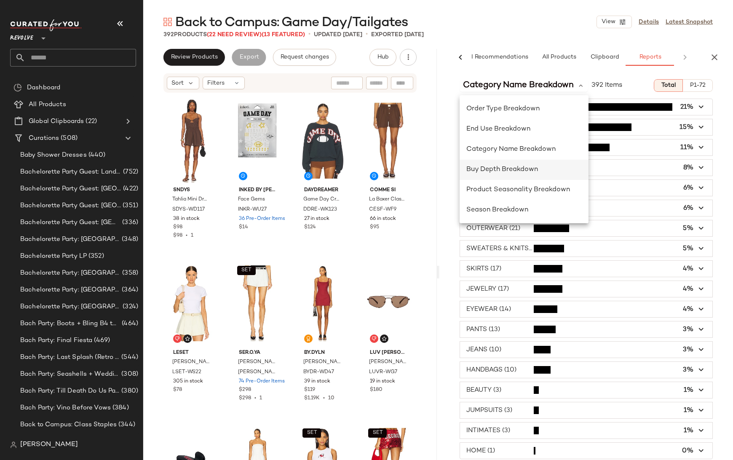
click at [503, 168] on span "Buy Depth Breakdown" at bounding box center [502, 169] width 72 height 7
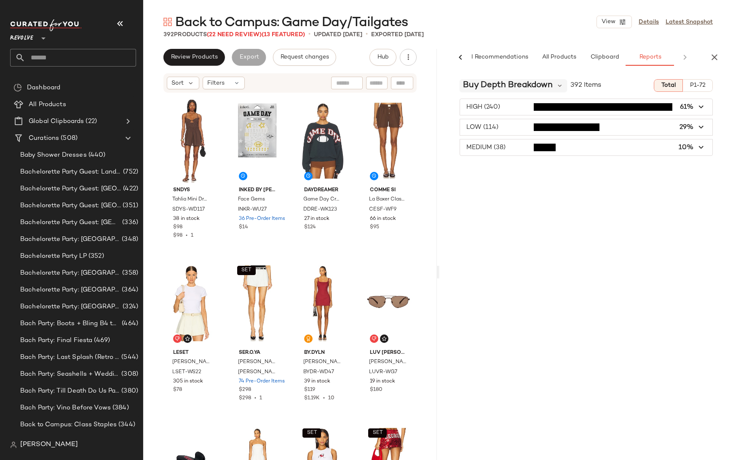
click at [551, 87] on span "Buy Depth Breakdown" at bounding box center [508, 85] width 90 height 13
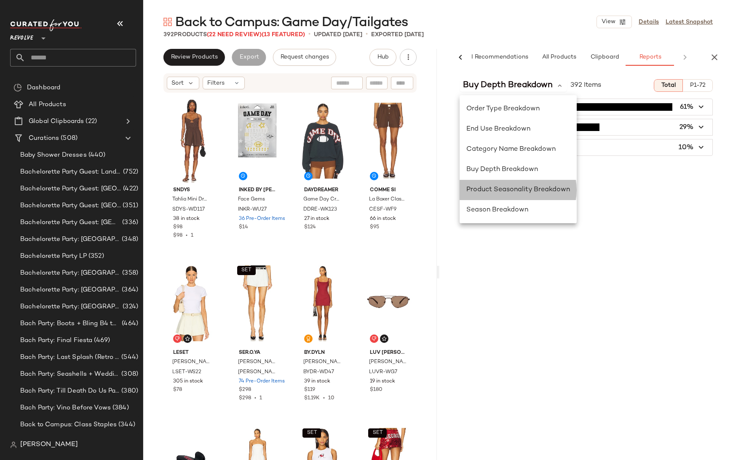
click at [508, 188] on span "Product Seasonality Breakdown" at bounding box center [518, 189] width 104 height 7
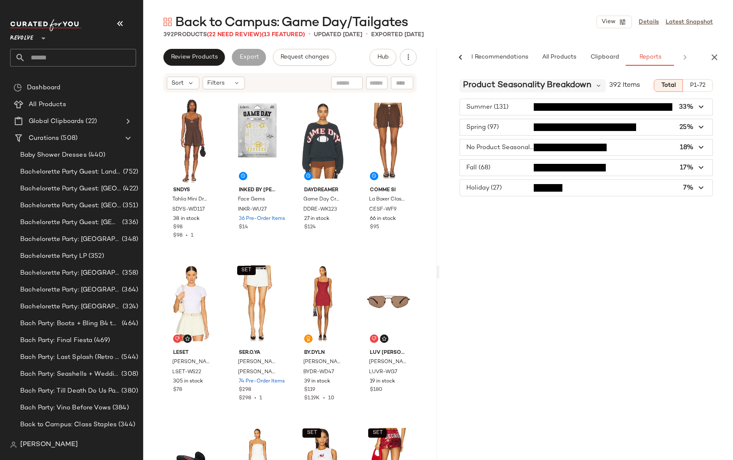
click at [521, 81] on span "Product Seasonality Breakdown" at bounding box center [527, 85] width 128 height 13
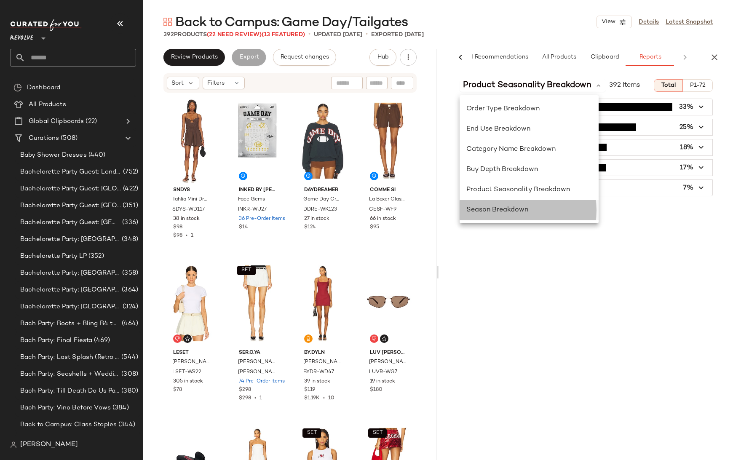
click at [494, 209] on span "Season Breakdown" at bounding box center [497, 209] width 62 height 7
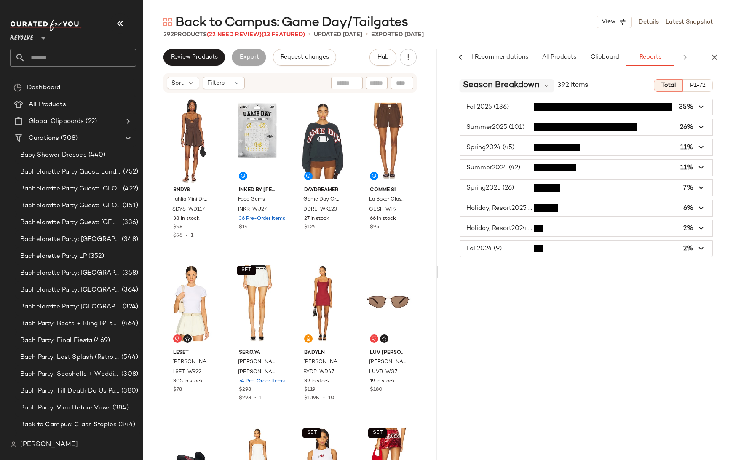
click at [542, 84] on div "Season Breakdown" at bounding box center [507, 85] width 94 height 13
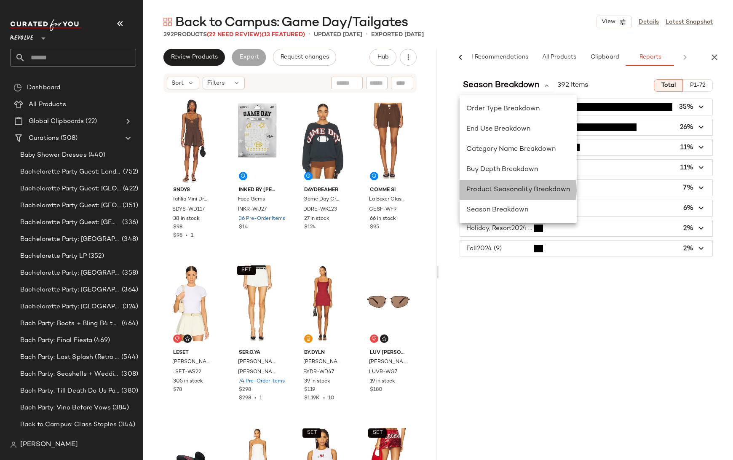
click at [500, 191] on span "Product Seasonality Breakdown" at bounding box center [518, 189] width 104 height 7
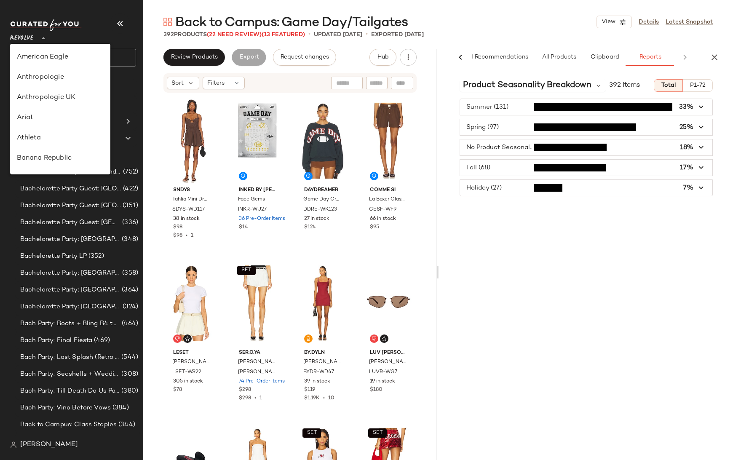
click at [34, 40] on div "Revolve **" at bounding box center [23, 33] width 27 height 21
click at [48, 110] on div "Urban Outfitters" at bounding box center [60, 112] width 87 height 10
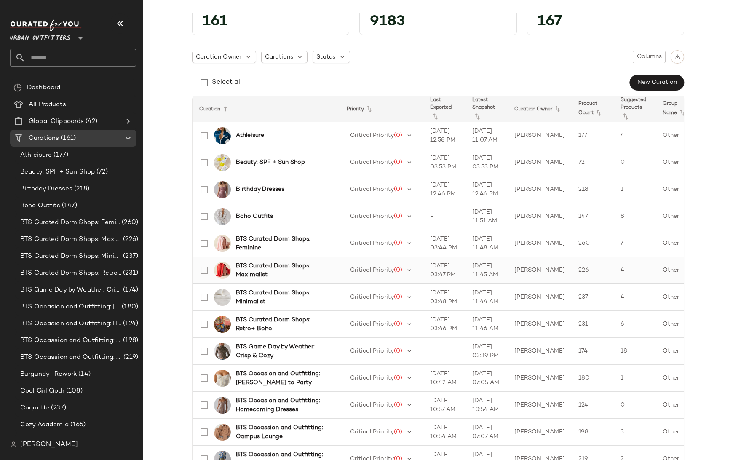
scroll to position [32, 0]
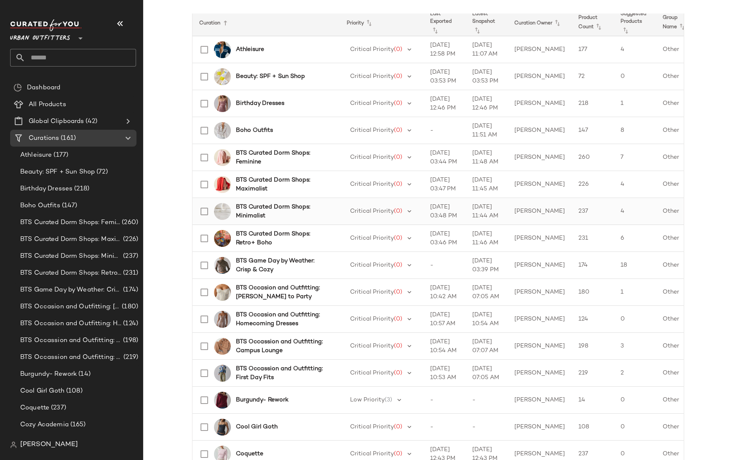
scroll to position [119, 0]
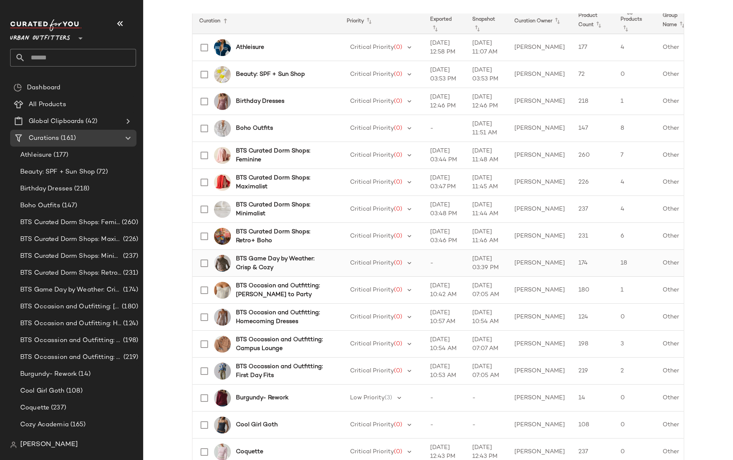
click at [265, 262] on b "BTS Game Day by Weather: Crisp & Cozy" at bounding box center [283, 263] width 94 height 18
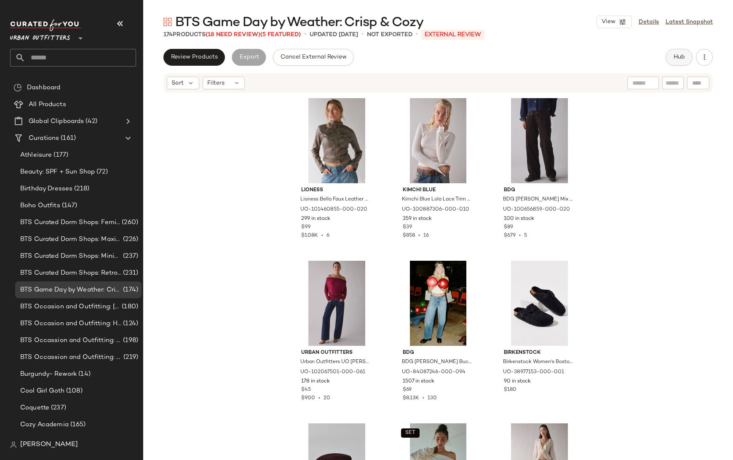
click at [681, 58] on span "Hub" at bounding box center [679, 57] width 12 height 7
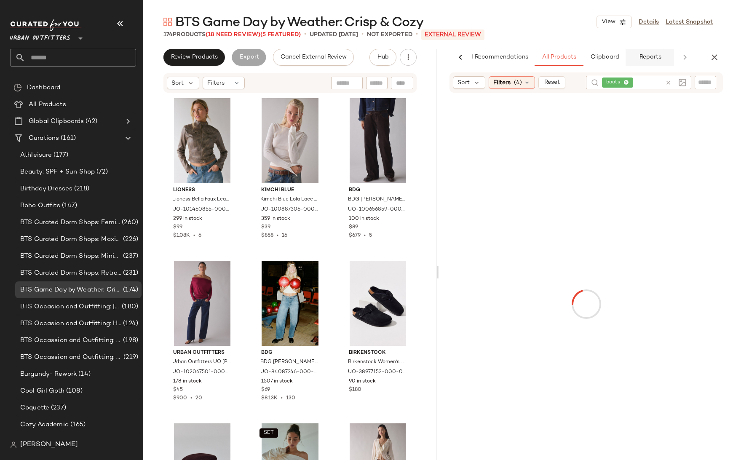
click at [648, 59] on span "Reports" at bounding box center [650, 57] width 22 height 7
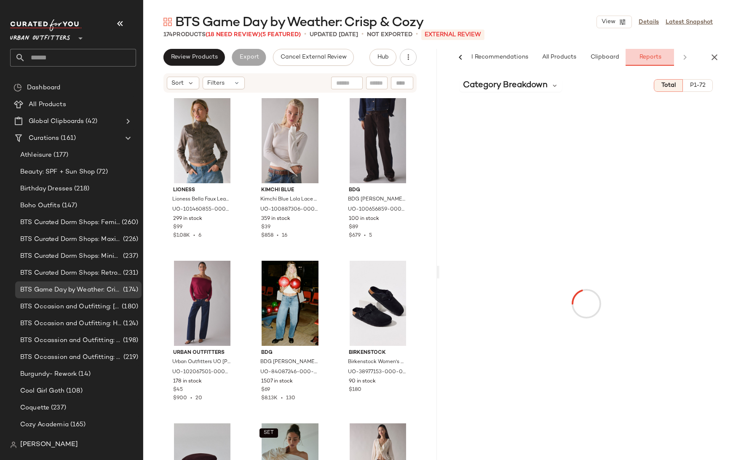
scroll to position [0, 11]
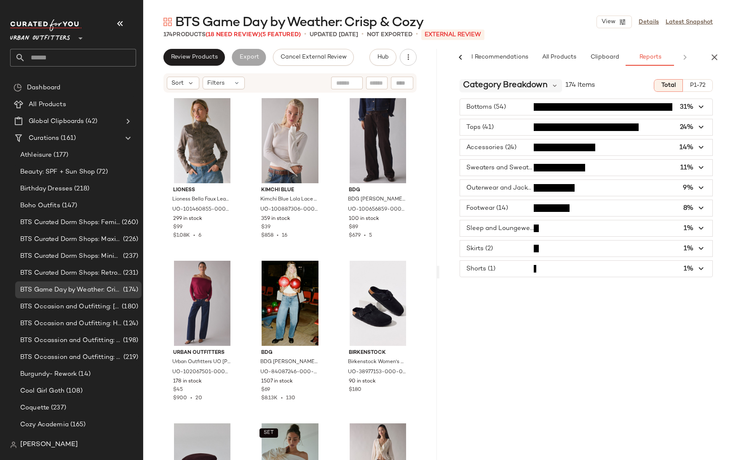
click at [502, 87] on span "Category Breakdown" at bounding box center [505, 85] width 85 height 13
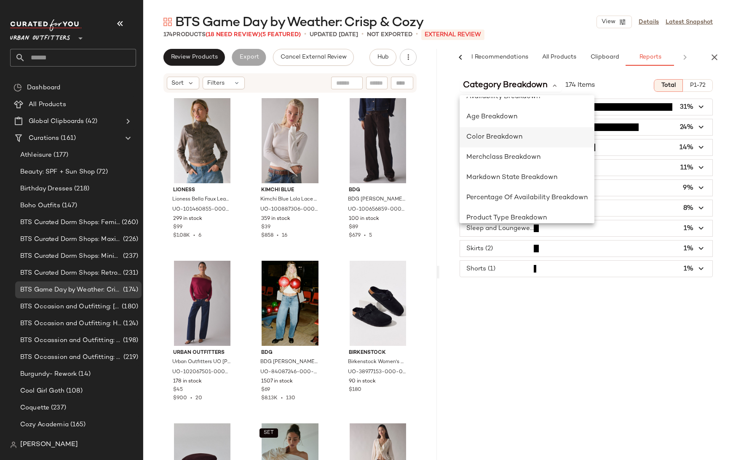
scroll to position [118, 0]
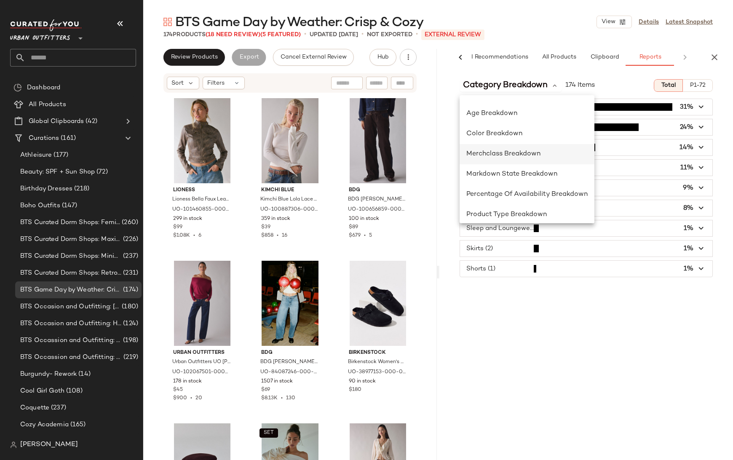
click at [506, 152] on span "Merchclass Breakdown" at bounding box center [503, 153] width 74 height 7
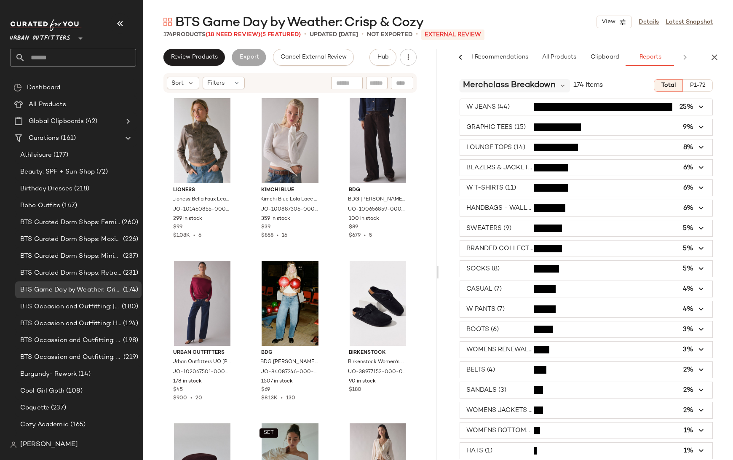
click at [551, 86] on span "Merchclass Breakdown" at bounding box center [509, 85] width 93 height 13
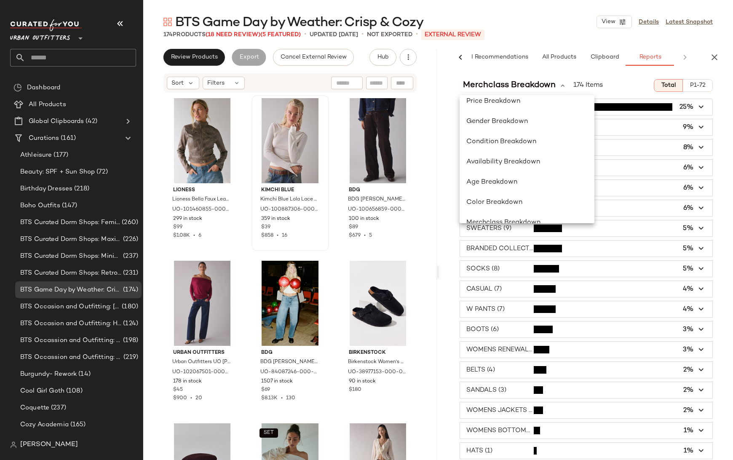
scroll to position [53, 0]
click at [521, 158] on span "Availability Breakdown" at bounding box center [503, 158] width 74 height 7
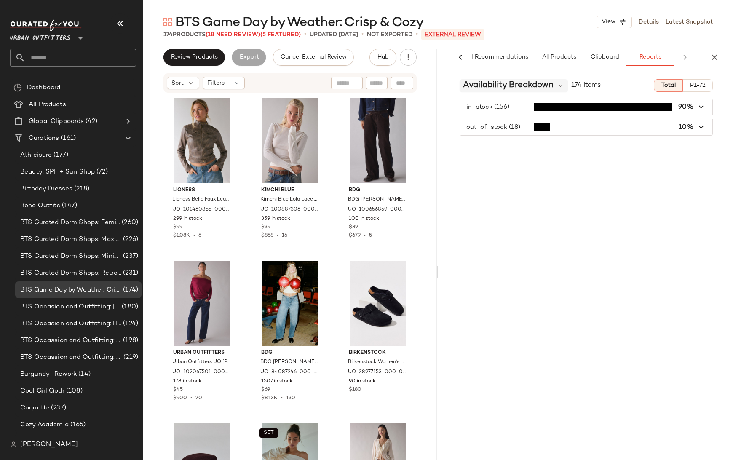
click at [532, 86] on span "Availability Breakdown" at bounding box center [508, 85] width 91 height 13
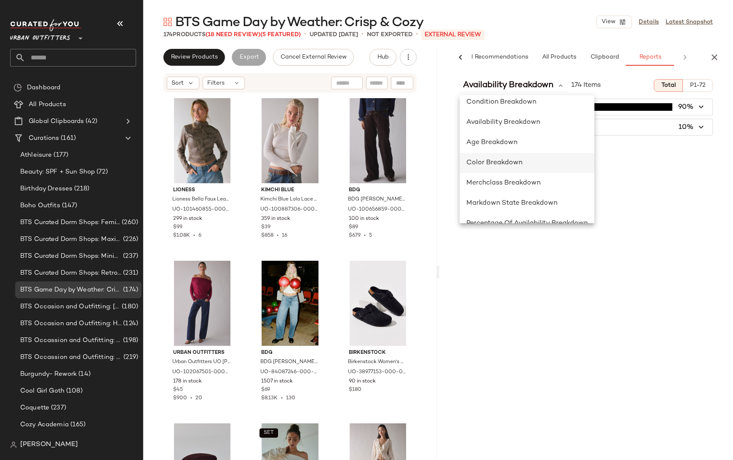
scroll to position [91, 0]
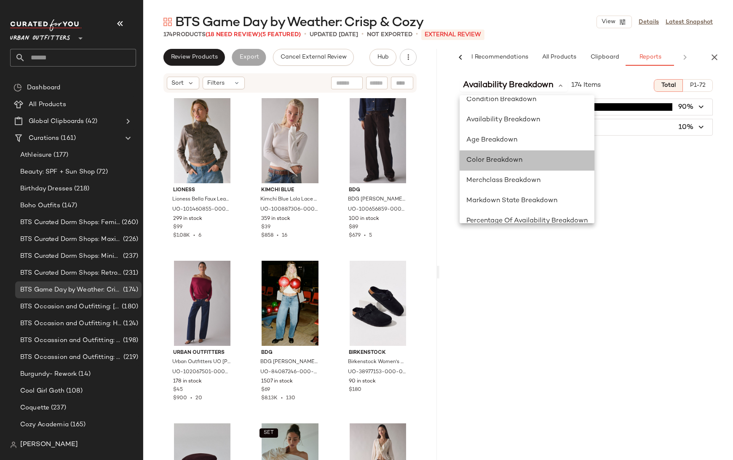
click at [493, 157] on span "Color Breakdown" at bounding box center [494, 160] width 56 height 7
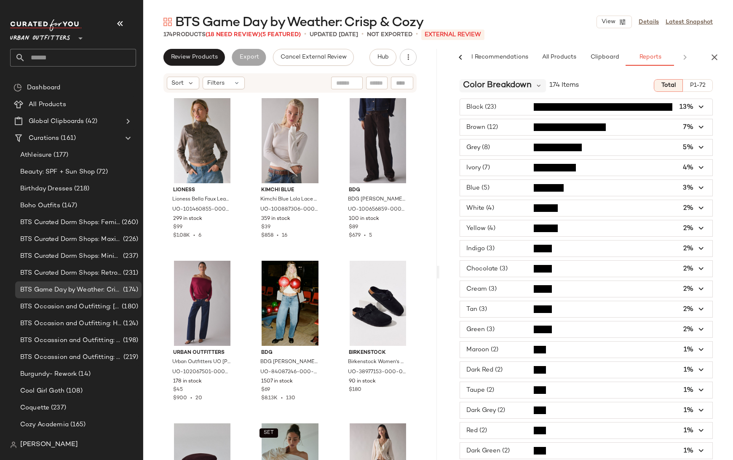
click at [505, 86] on span "Color Breakdown" at bounding box center [497, 85] width 69 height 13
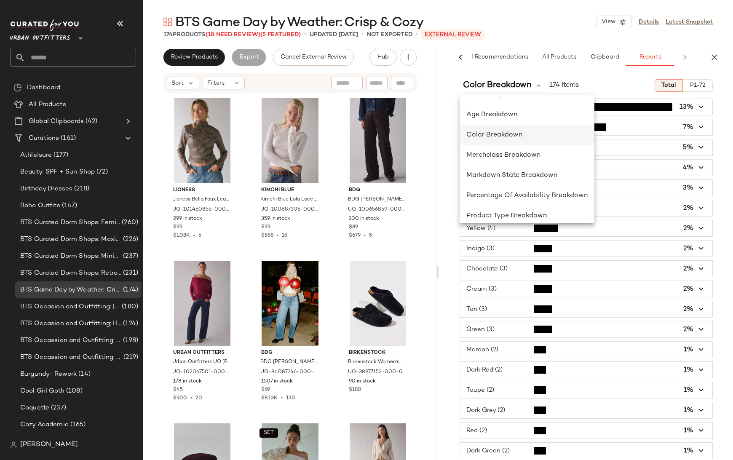
scroll to position [123, 0]
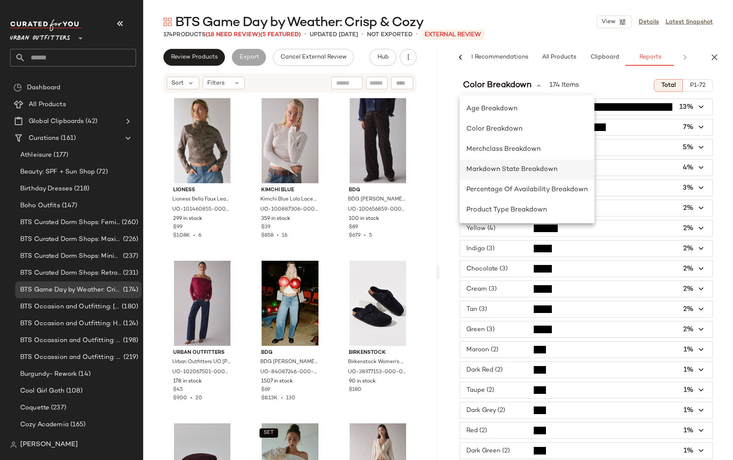
click at [507, 170] on span "Markdown State Breakdown" at bounding box center [511, 169] width 91 height 7
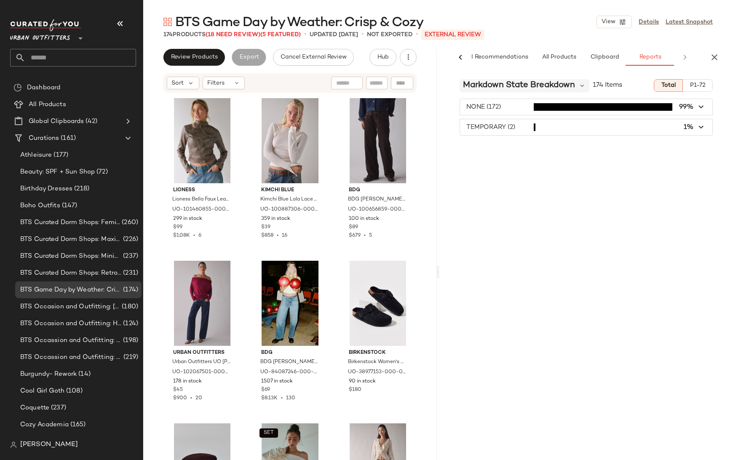
click at [513, 80] on span "Markdown State Breakdown" at bounding box center [519, 85] width 112 height 13
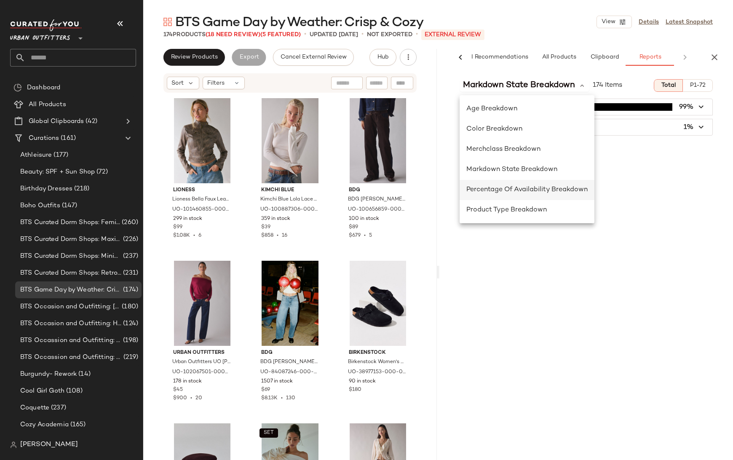
click at [509, 190] on span "Percentage Of Availability Breakdown" at bounding box center [526, 189] width 121 height 7
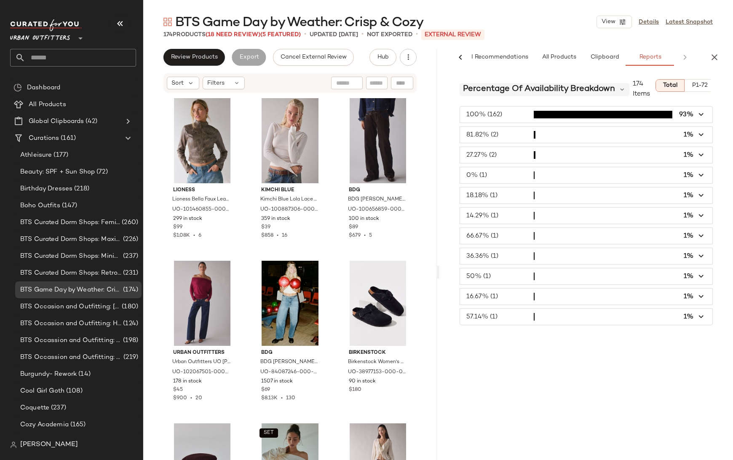
click at [572, 86] on span "Percentage Of Availability Breakdown" at bounding box center [539, 89] width 152 height 13
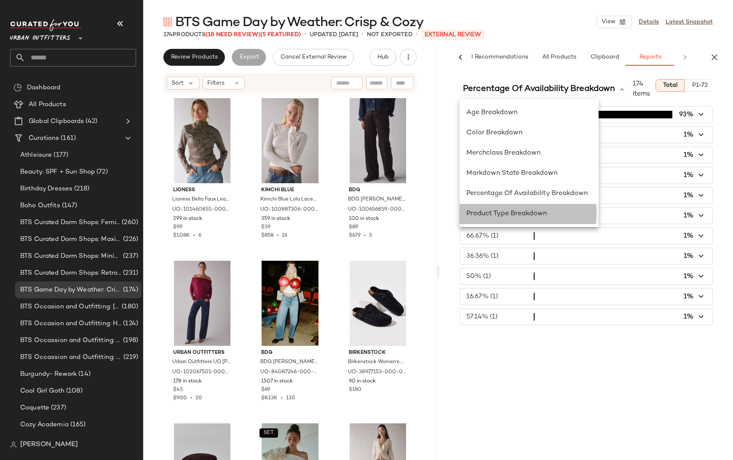
click at [495, 214] on span "Product Type Breakdown" at bounding box center [506, 213] width 80 height 7
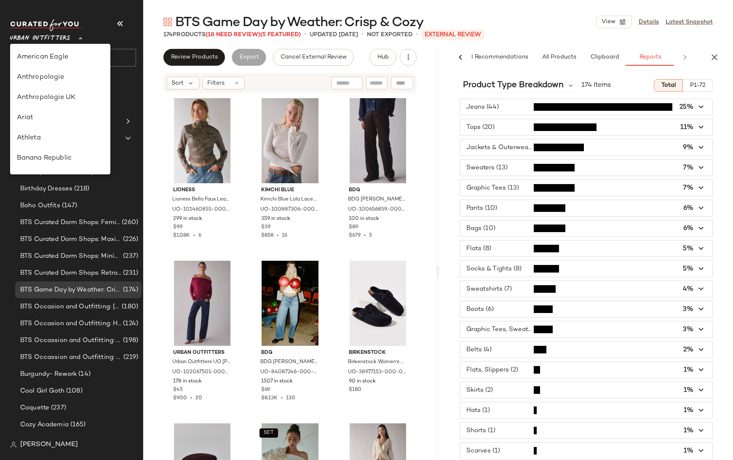
click at [48, 31] on span "Urban Outfitters" at bounding box center [40, 36] width 60 height 15
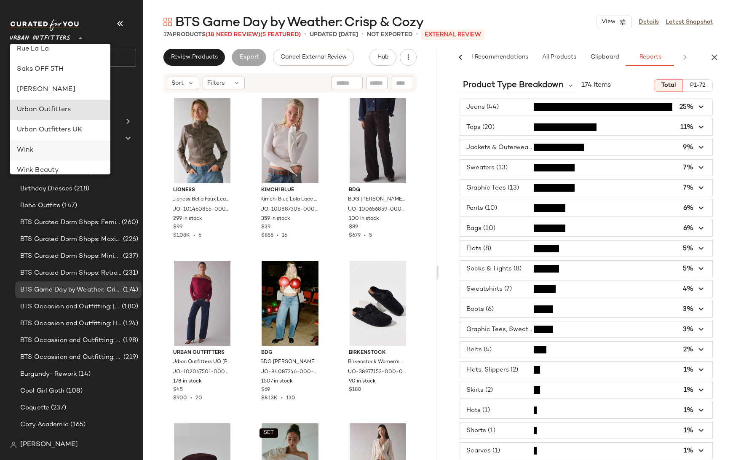
scroll to position [428, 0]
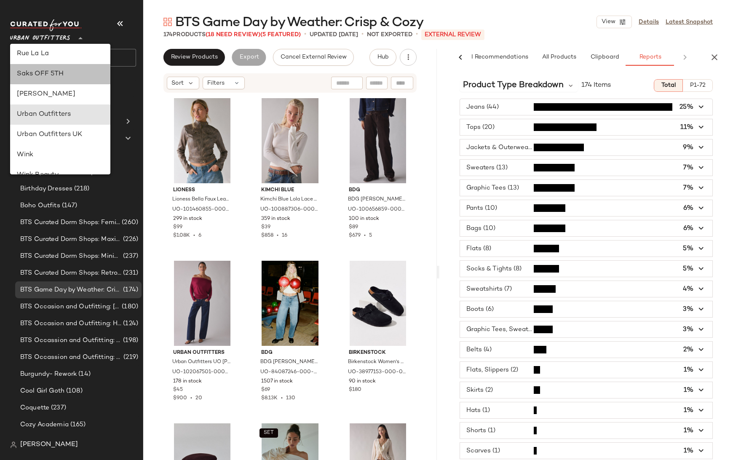
click at [51, 73] on div "Saks OFF 5TH" at bounding box center [60, 74] width 87 height 10
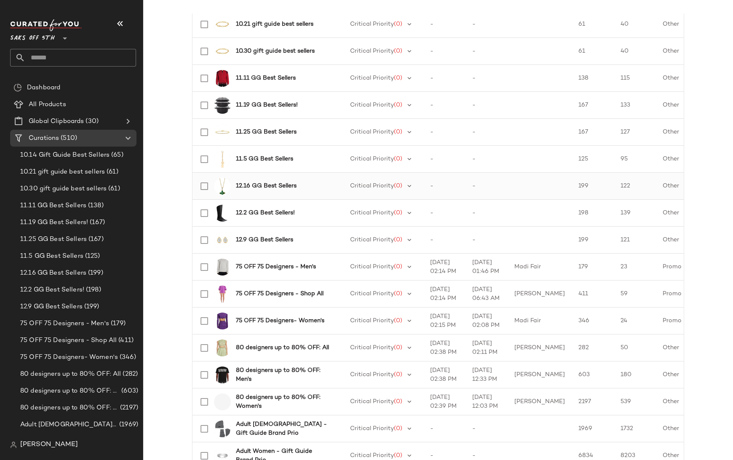
scroll to position [171, 0]
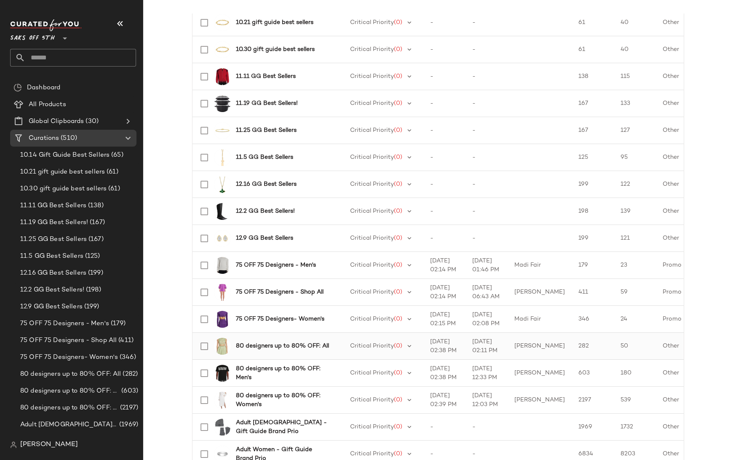
click at [280, 345] on b "80 designers up to 80% OFF: All" at bounding box center [282, 346] width 93 height 9
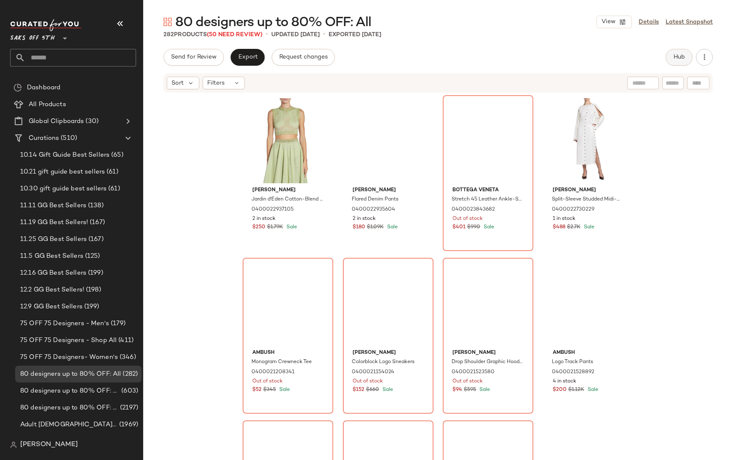
click at [676, 56] on span "Hub" at bounding box center [679, 57] width 12 height 7
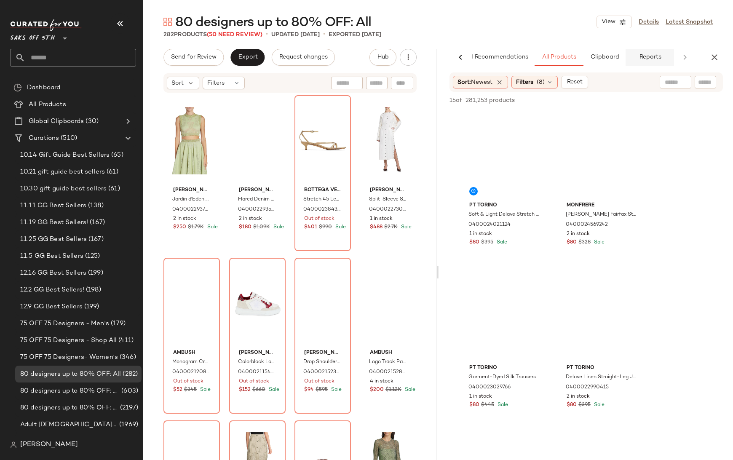
click at [652, 56] on span "Reports" at bounding box center [650, 57] width 22 height 7
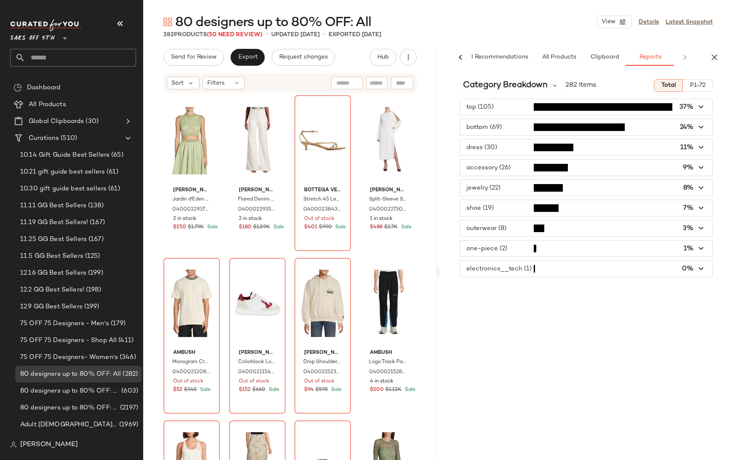
scroll to position [0, 11]
click at [505, 85] on span "Category Breakdown" at bounding box center [505, 85] width 85 height 13
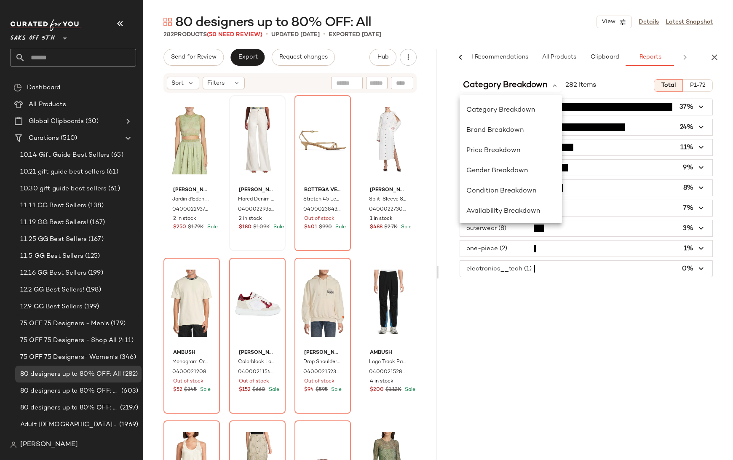
scroll to position [21, 0]
click at [46, 35] on span "Saks OFF 5TH" at bounding box center [32, 36] width 45 height 15
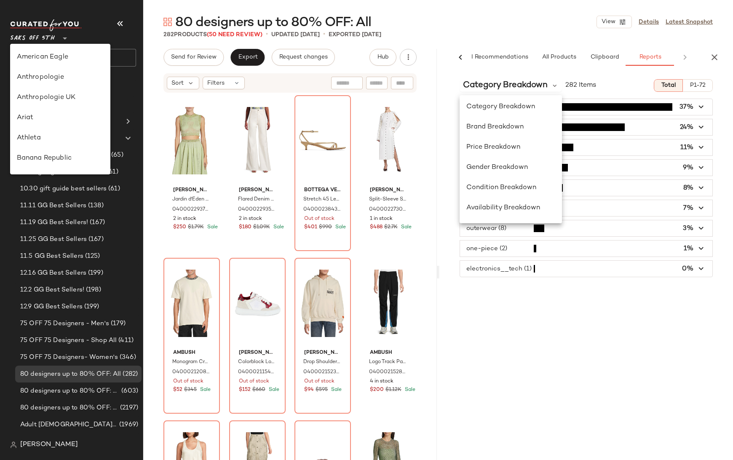
scroll to position [0, 0]
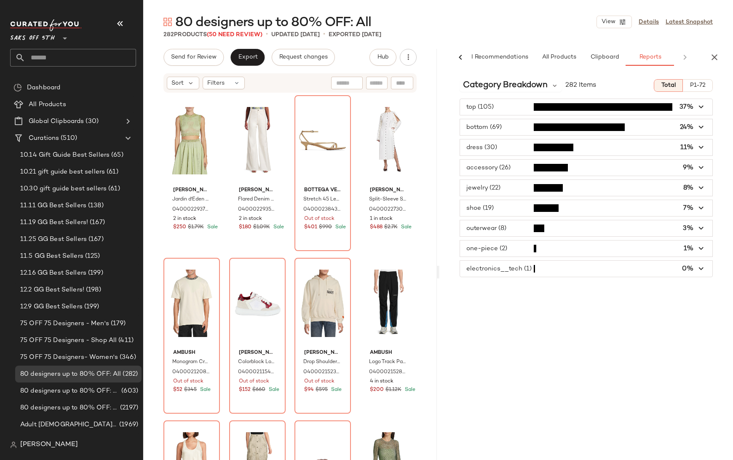
click at [38, 42] on span "Saks OFF 5TH" at bounding box center [32, 36] width 45 height 15
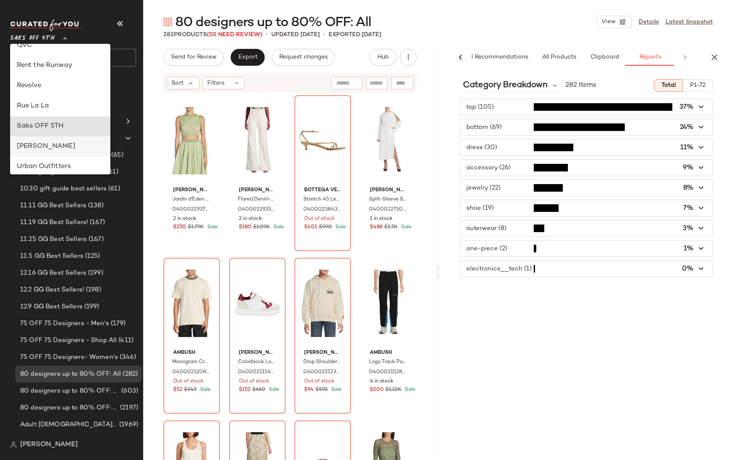
scroll to position [364, 0]
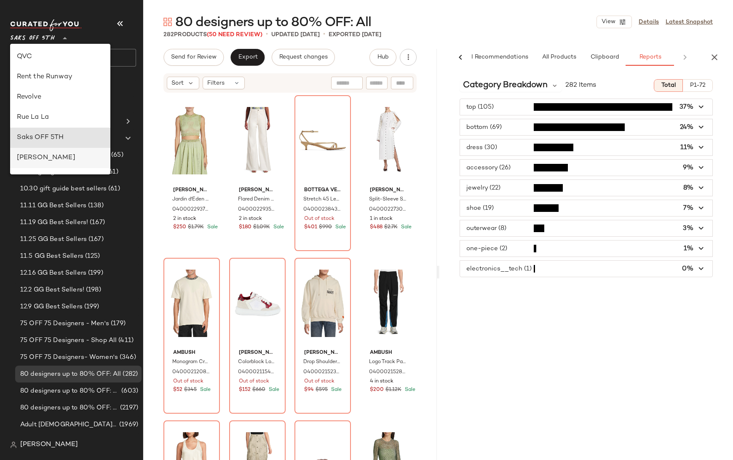
click at [38, 75] on div "Rent the Runway" at bounding box center [60, 77] width 87 height 10
type input "**"
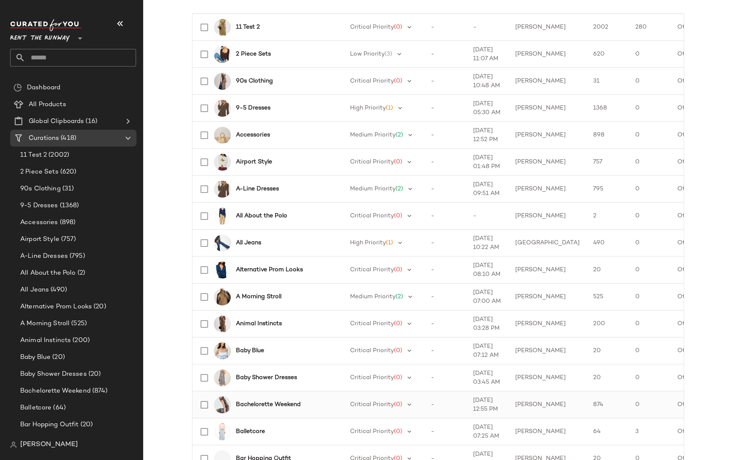
scroll to position [146, 0]
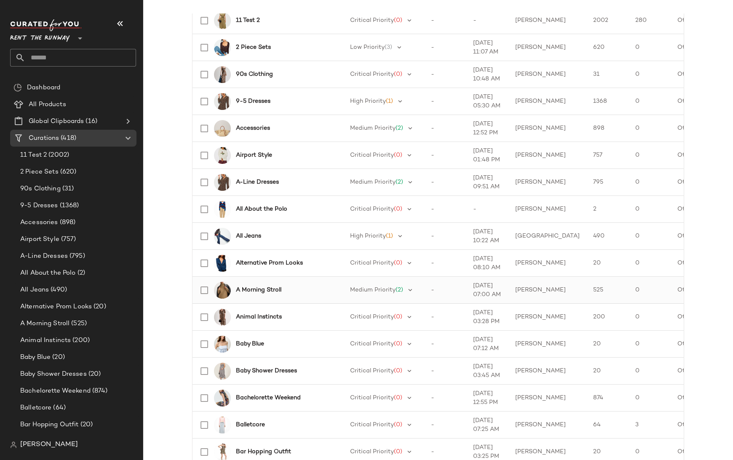
click at [261, 289] on b "A Morning Stroll" at bounding box center [258, 290] width 45 height 9
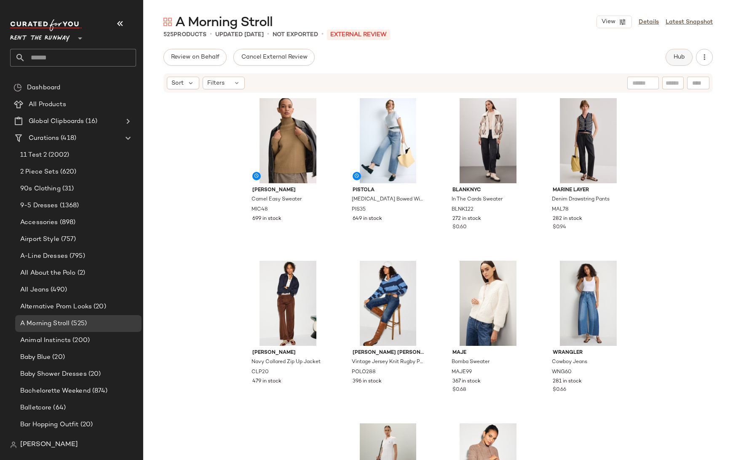
click at [677, 56] on span "Hub" at bounding box center [679, 57] width 12 height 7
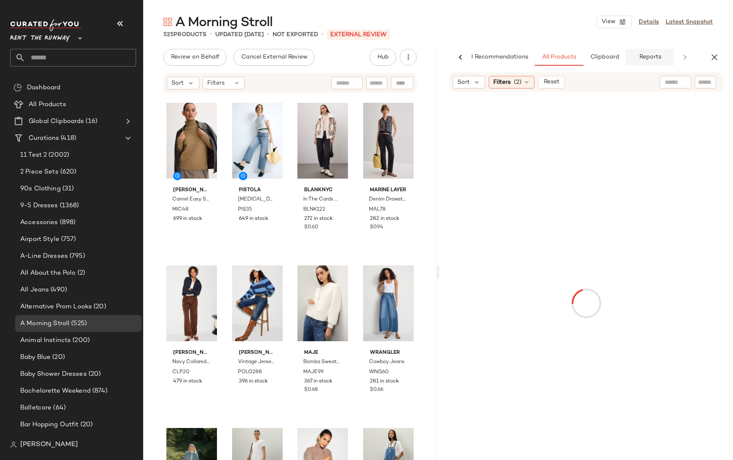
click at [649, 58] on span "Reports" at bounding box center [650, 57] width 22 height 7
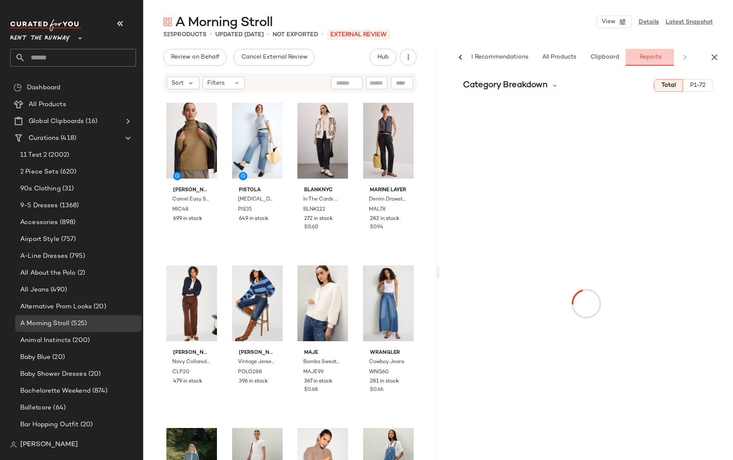
scroll to position [0, 11]
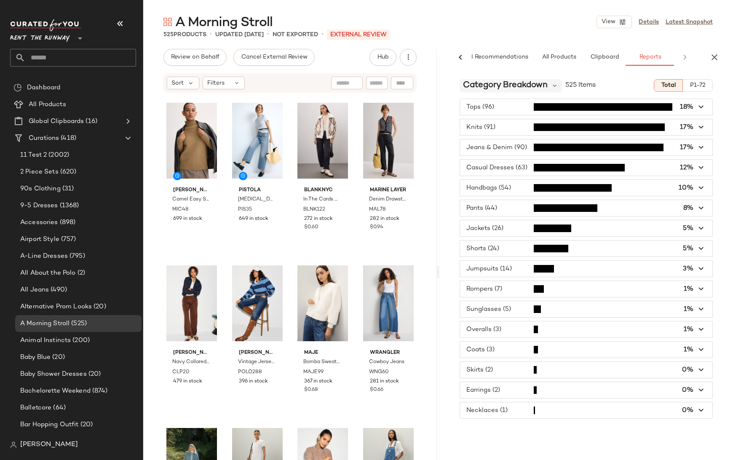
click at [518, 85] on span "Category Breakdown" at bounding box center [505, 85] width 85 height 13
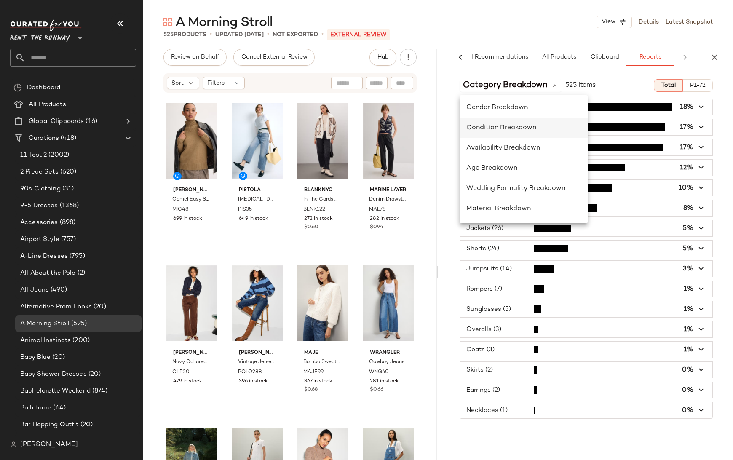
scroll to position [77, 0]
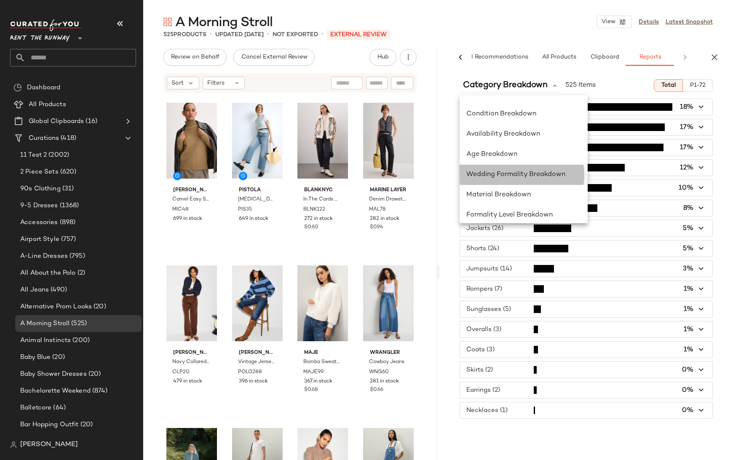
click at [501, 173] on span "Wedding Formality Breakdown" at bounding box center [515, 174] width 99 height 7
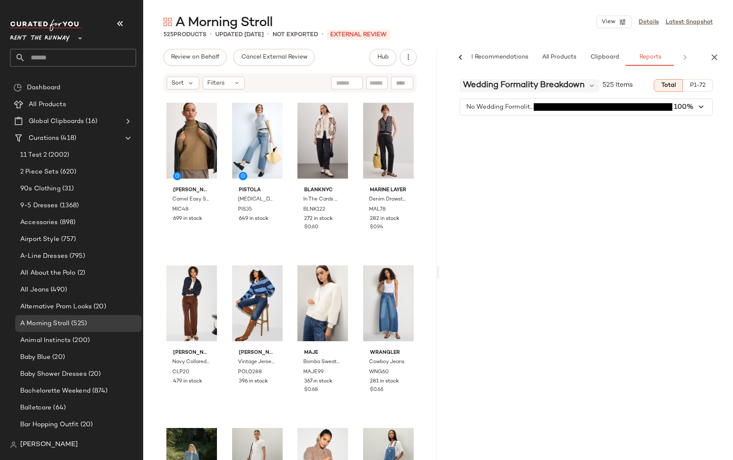
click at [512, 80] on span "Wedding Formality Breakdown" at bounding box center [524, 85] width 122 height 13
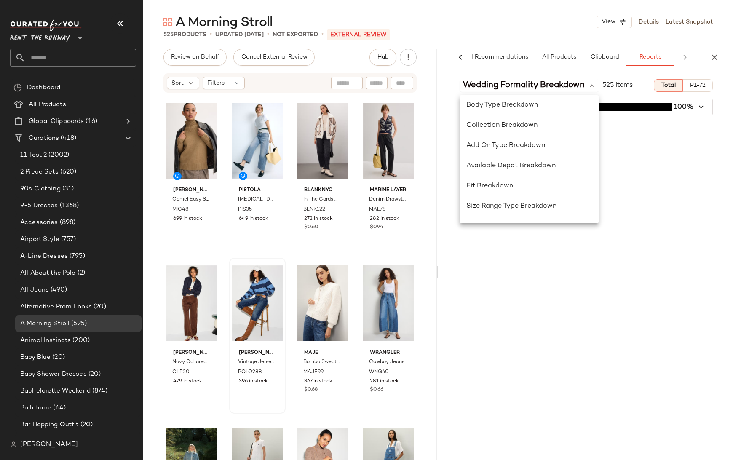
scroll to position [372, 0]
